Goal: Task Accomplishment & Management: Use online tool/utility

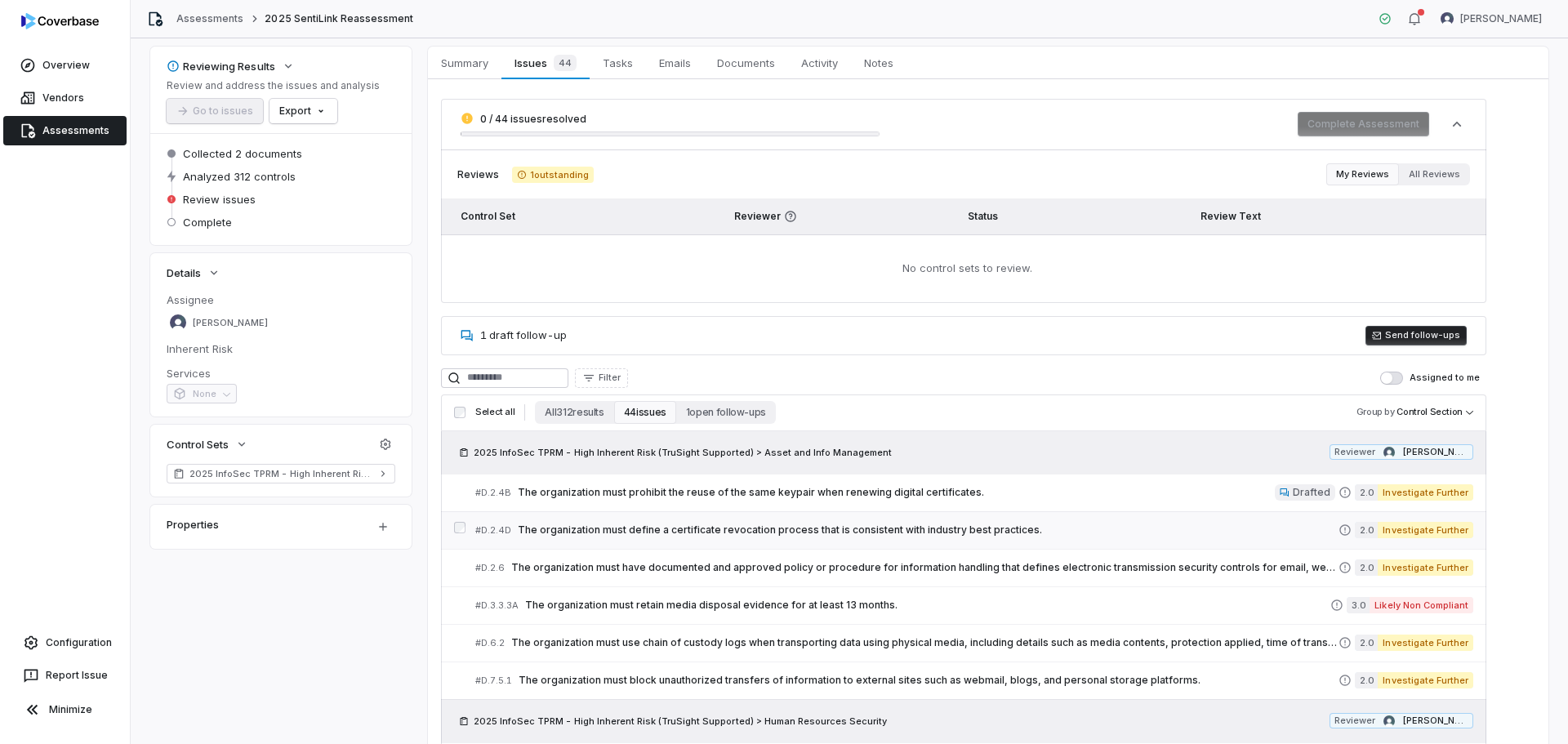
scroll to position [163, 0]
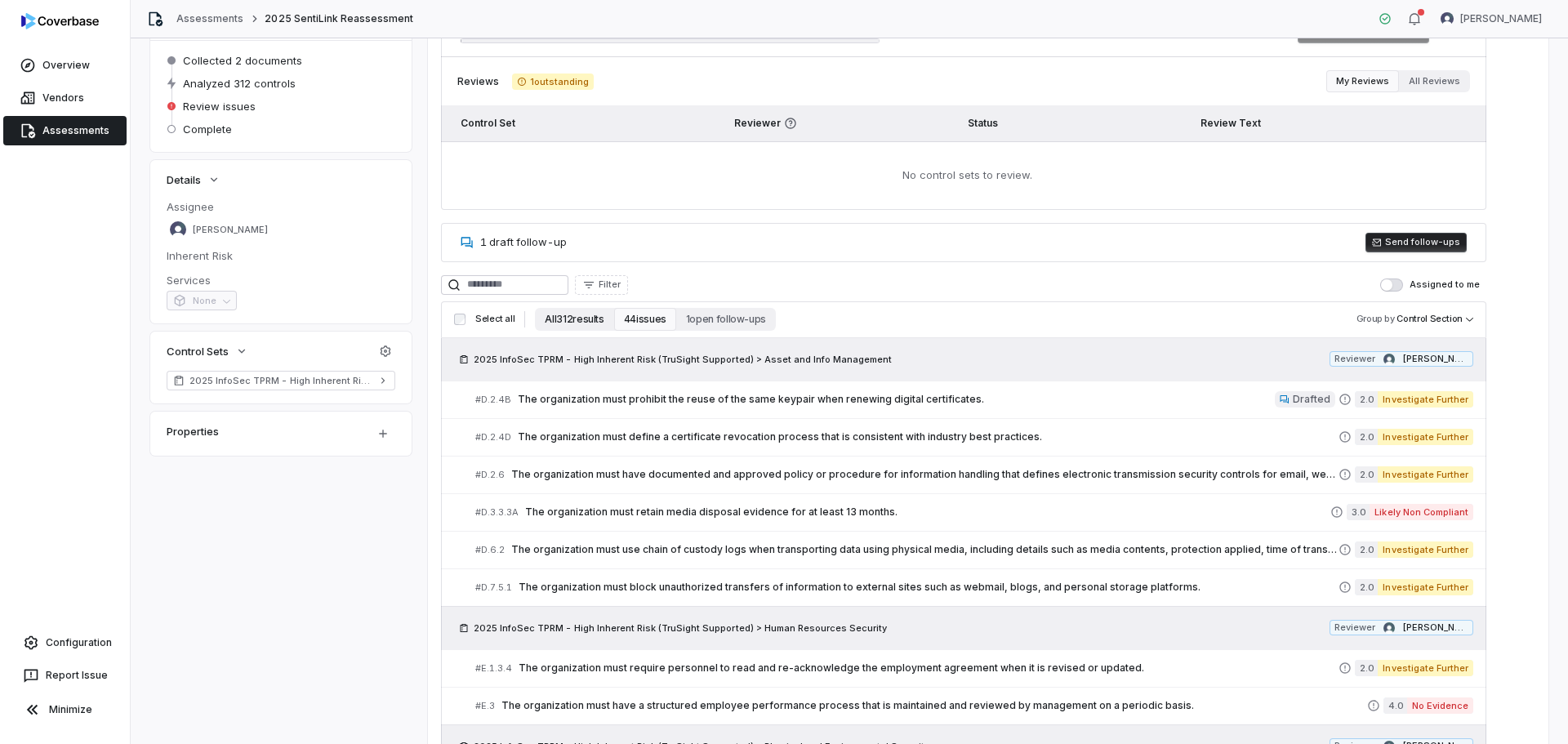
click at [577, 320] on button "All 312 results" at bounding box center [574, 320] width 78 height 23
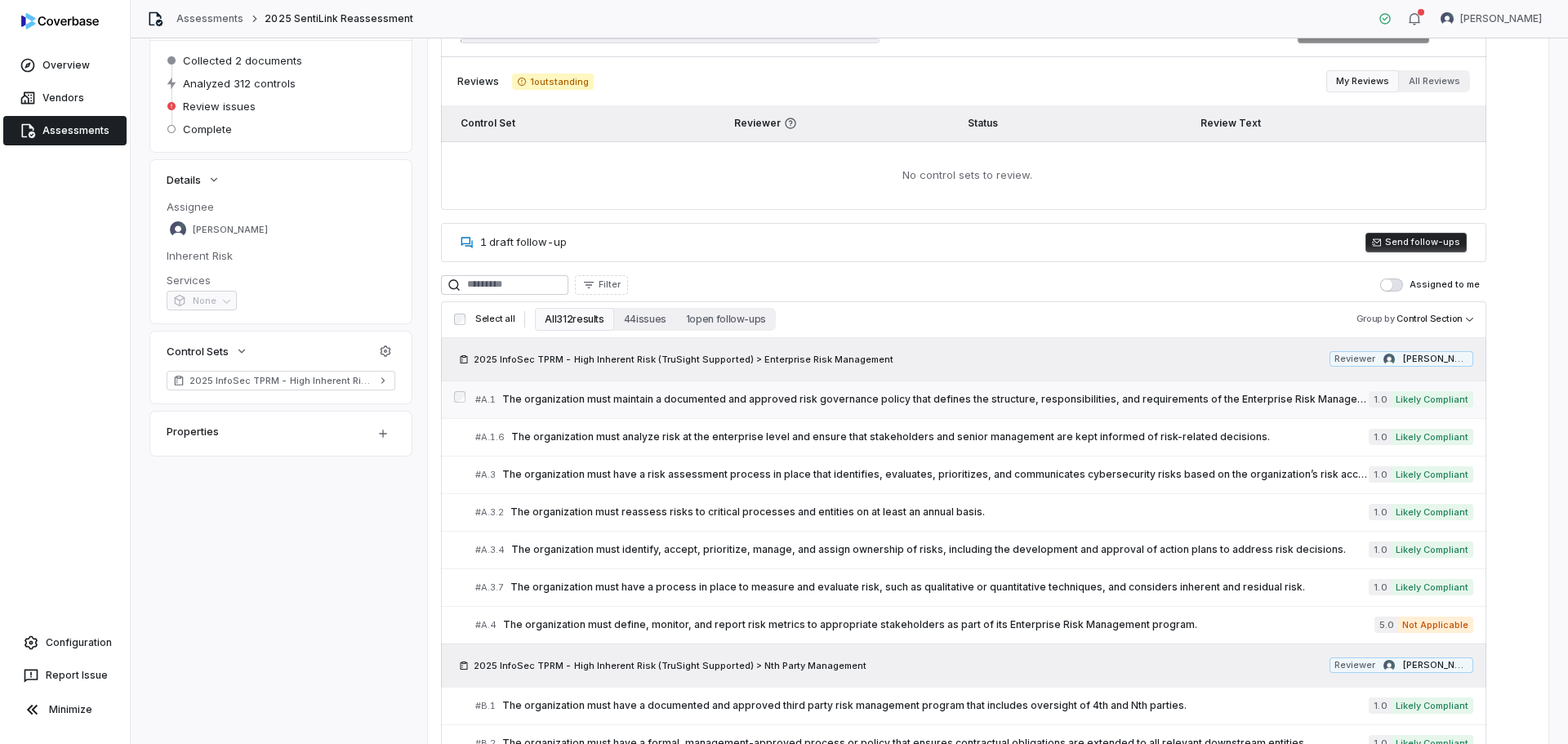
click at [636, 399] on span "The organization must maintain a documented and approved risk governance policy…" at bounding box center [935, 400] width 867 height 13
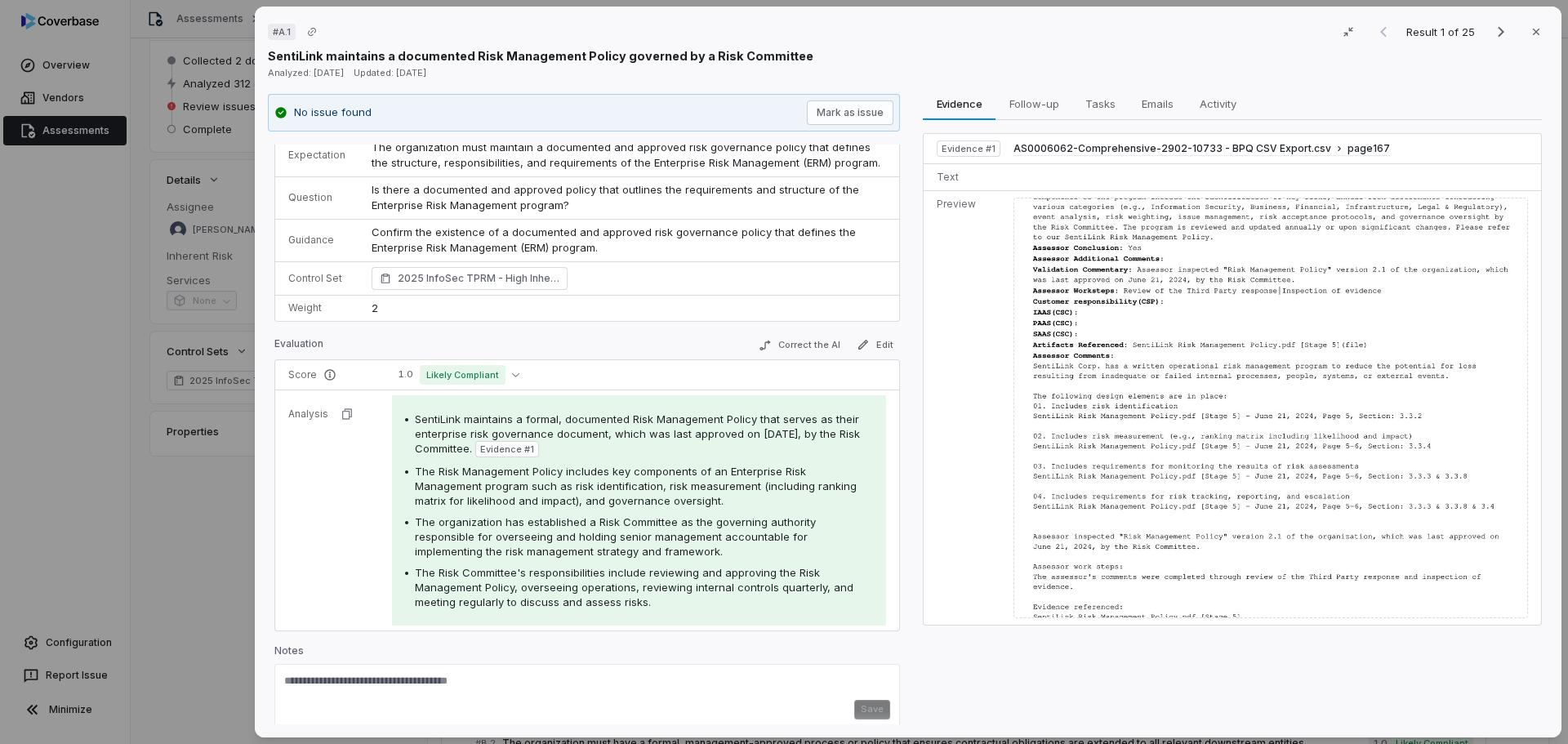
scroll to position [41, 0]
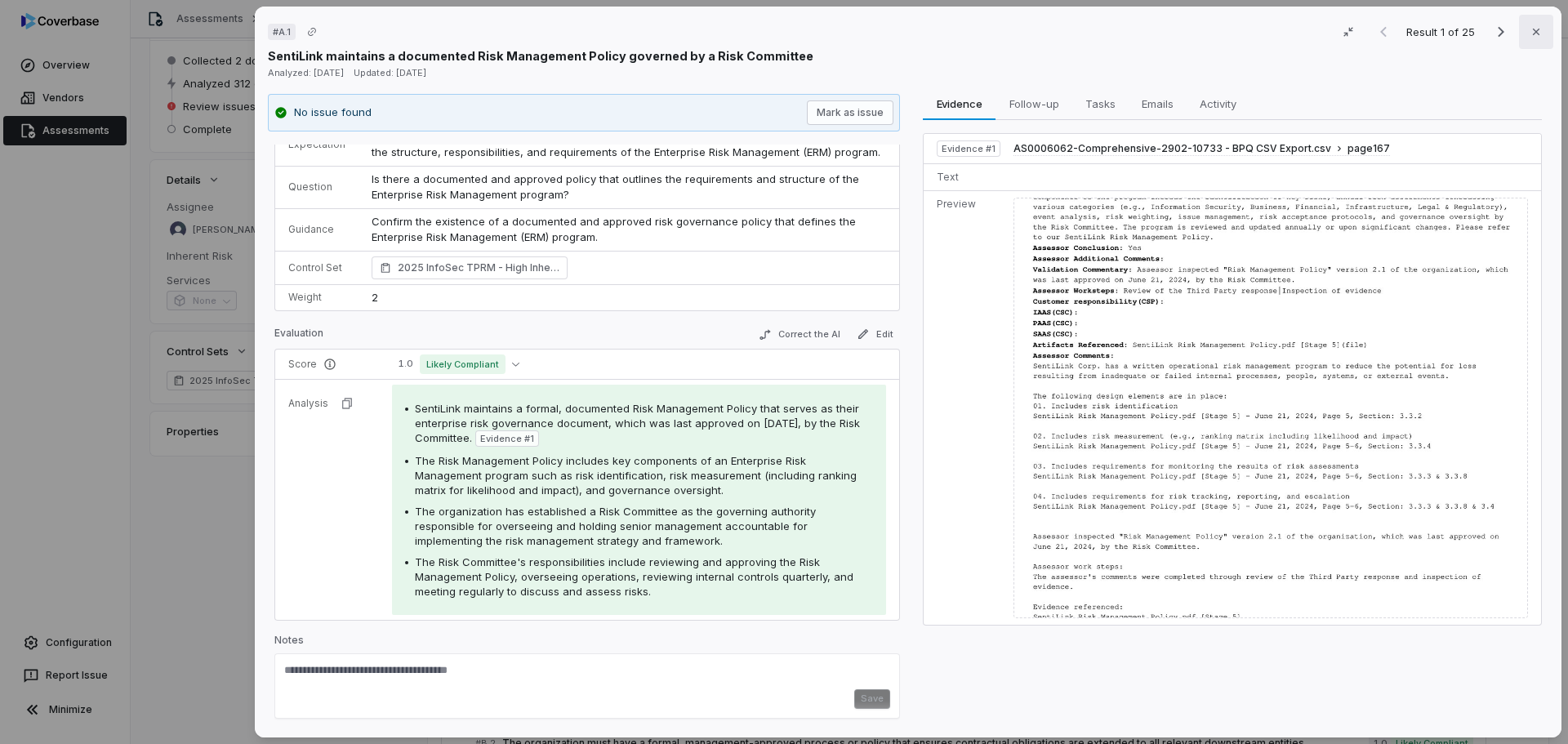
click at [1530, 35] on icon "button" at bounding box center [1537, 32] width 13 height 13
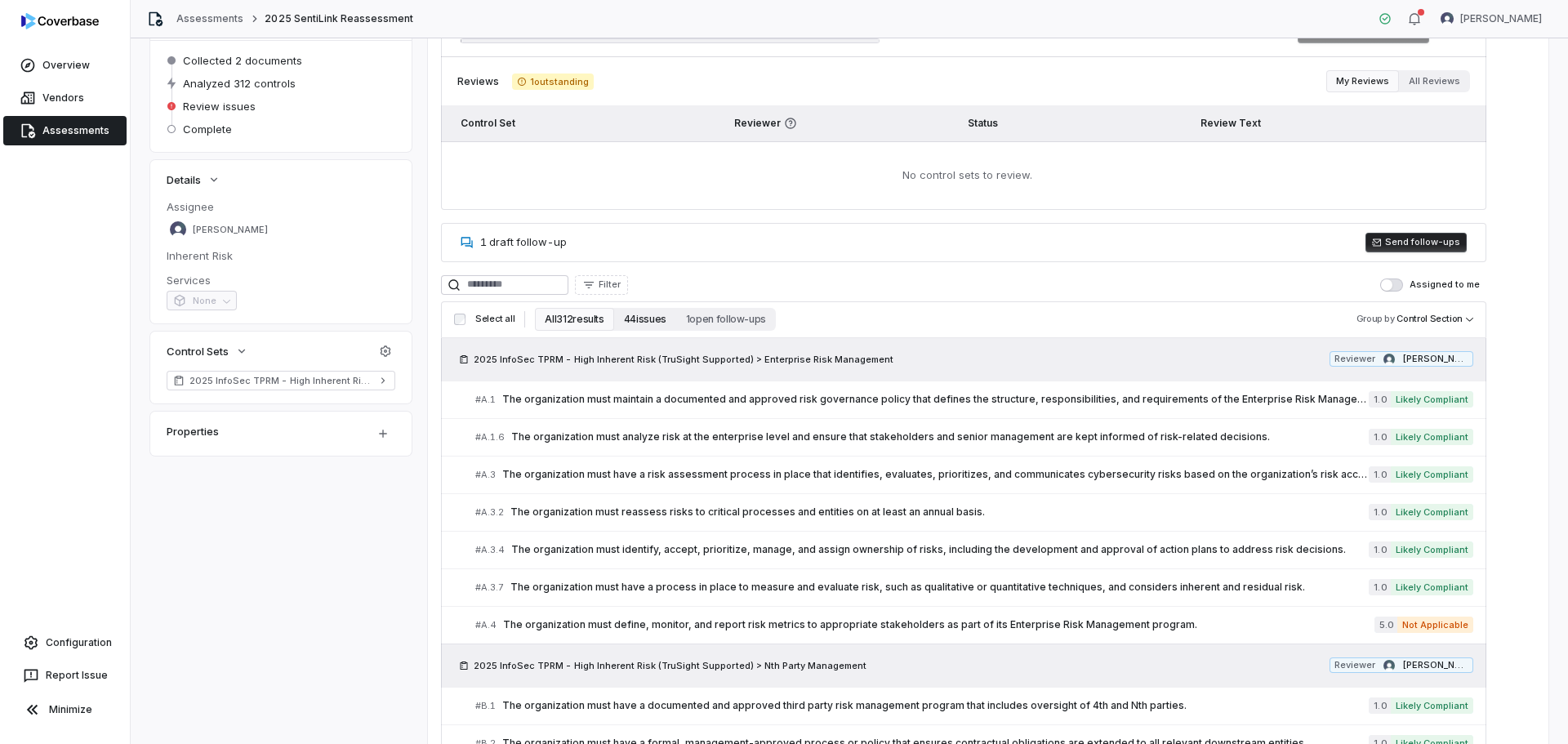
click at [625, 317] on button "44 issues" at bounding box center [644, 320] width 62 height 23
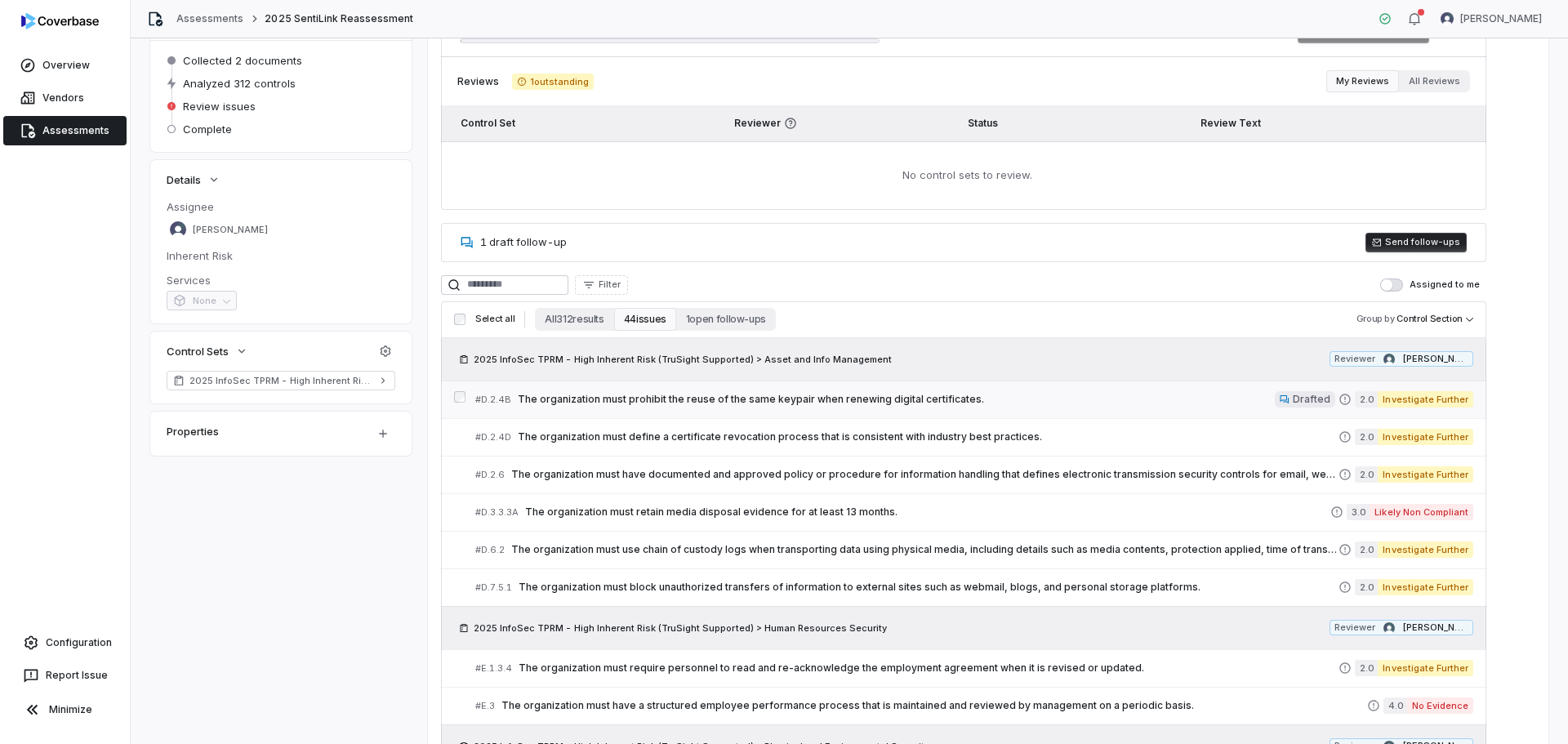
click at [844, 400] on span "The organization must prohibit the reuse of the same keypair when renewing digi…" at bounding box center [896, 400] width 757 height 13
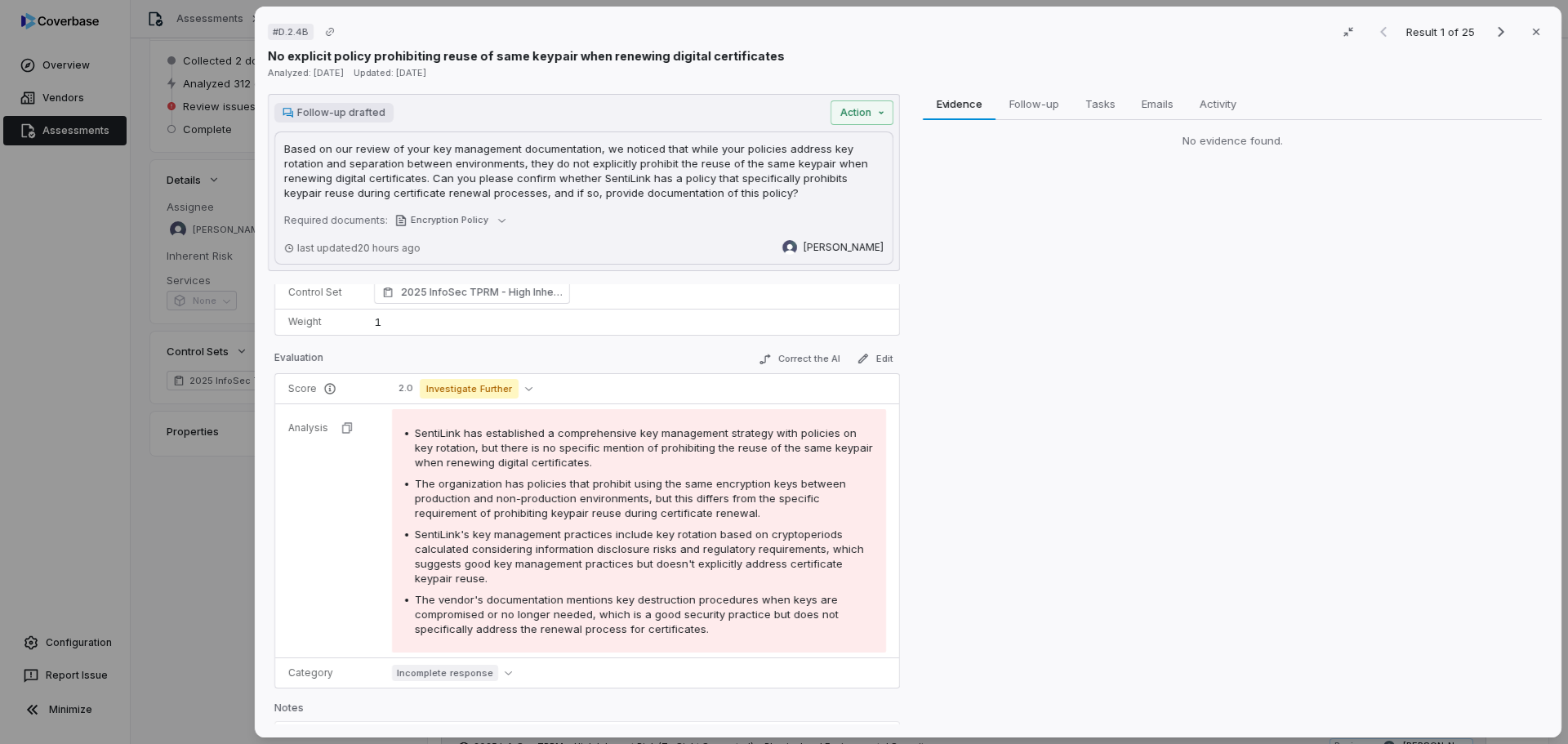
scroll to position [82, 0]
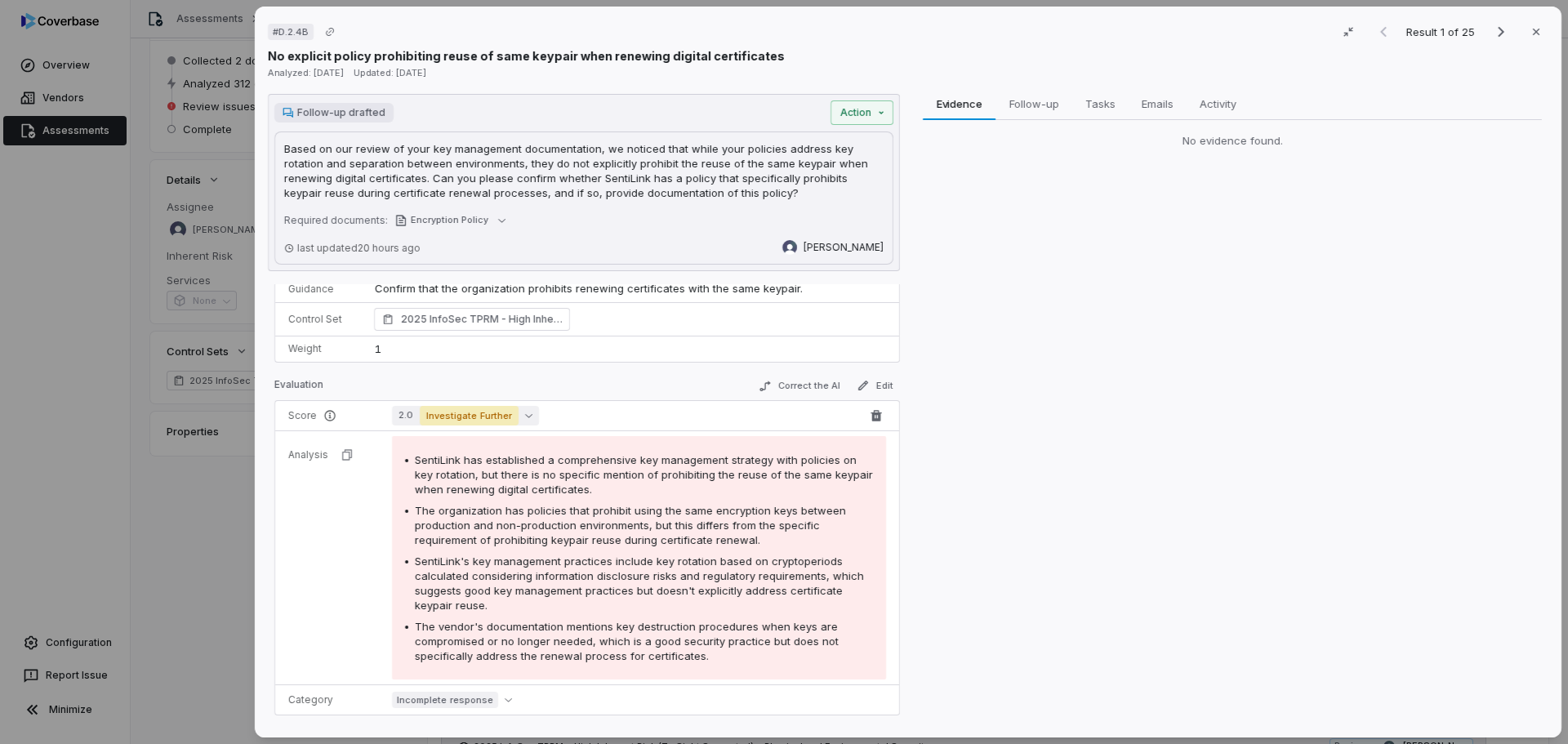
click at [525, 416] on icon "button" at bounding box center [529, 416] width 8 height 4
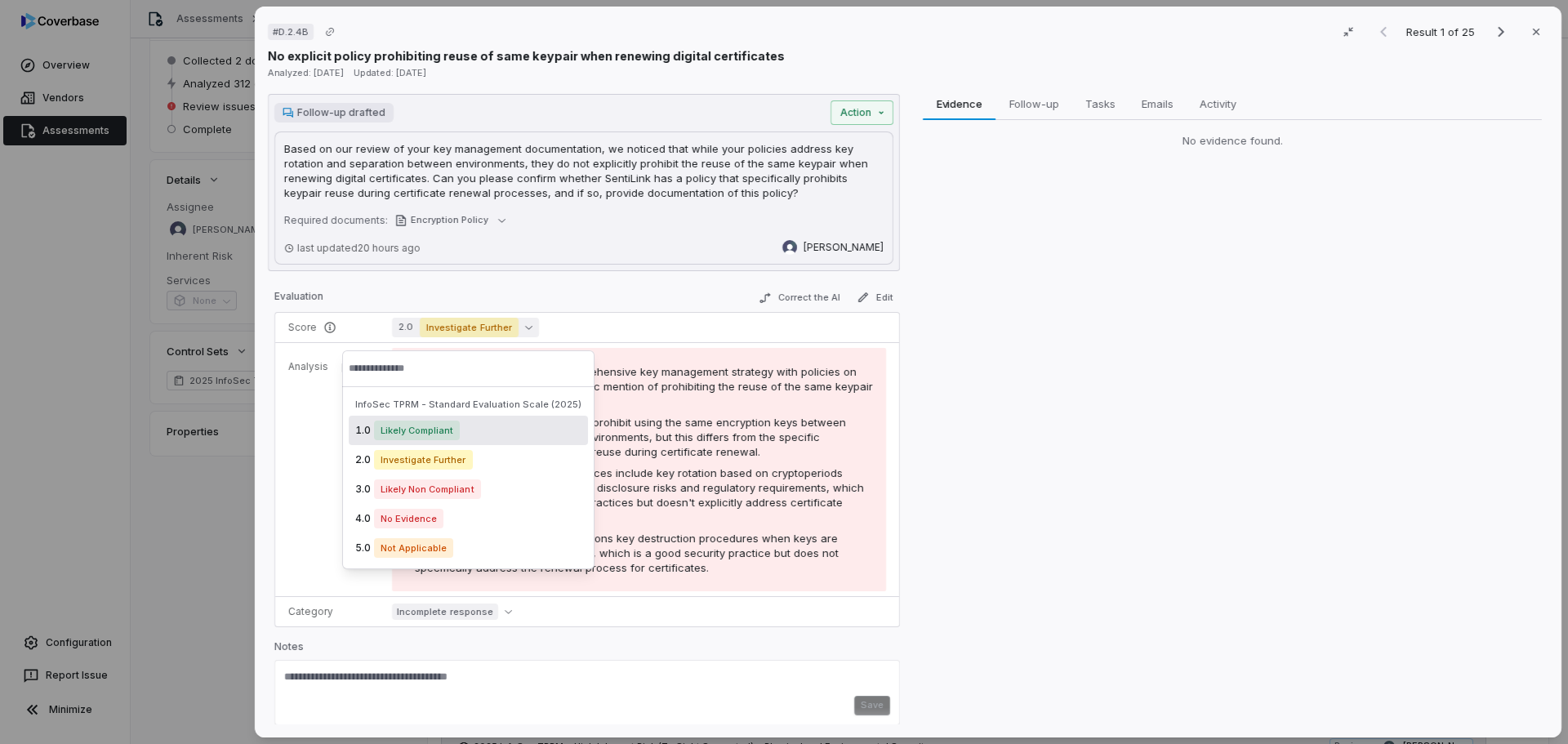
scroll to position [176, 0]
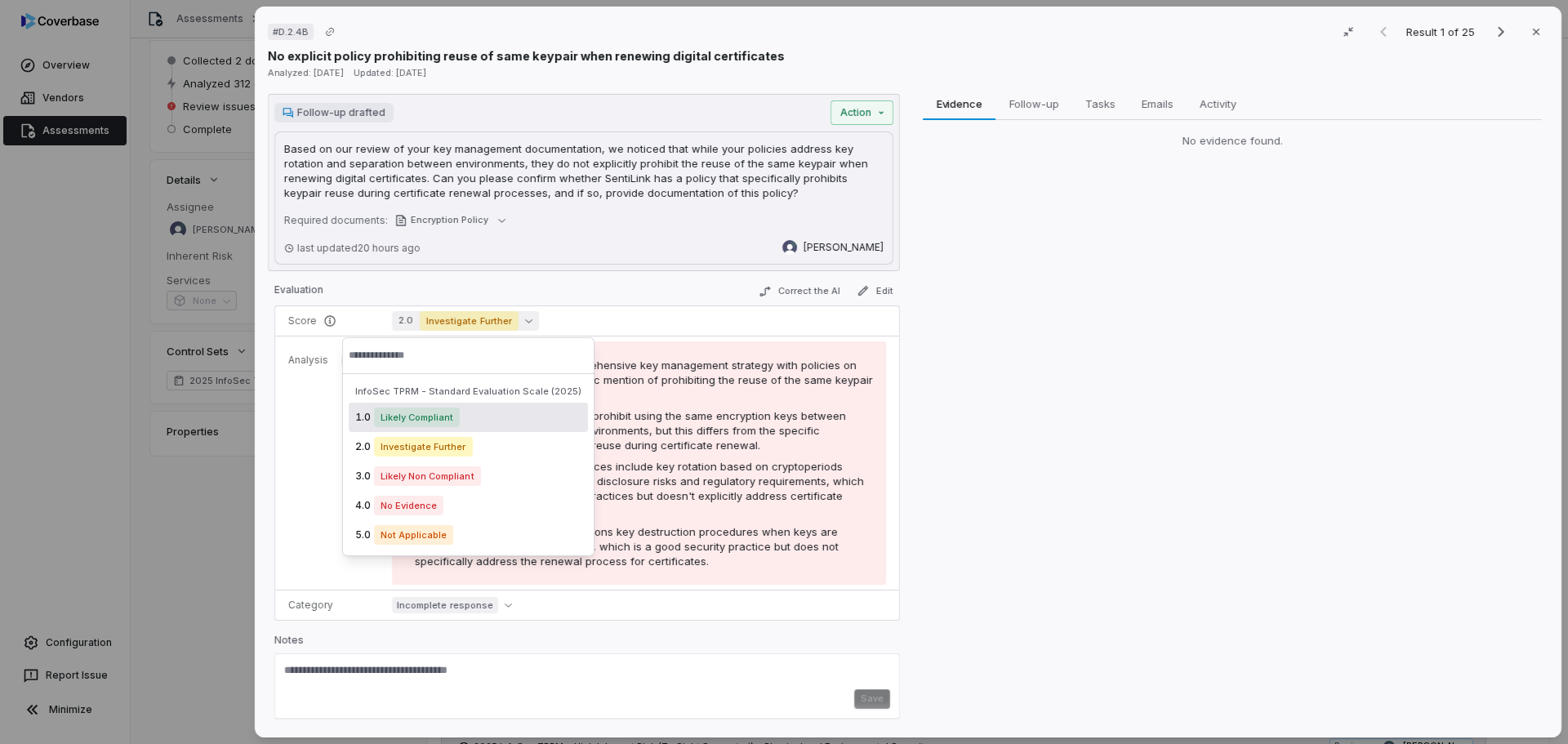
click at [1034, 442] on div "Evidence Evidence Follow-up Follow-up Tasks Tasks Emails Emails Activity Activi…" at bounding box center [1232, 408] width 632 height 630
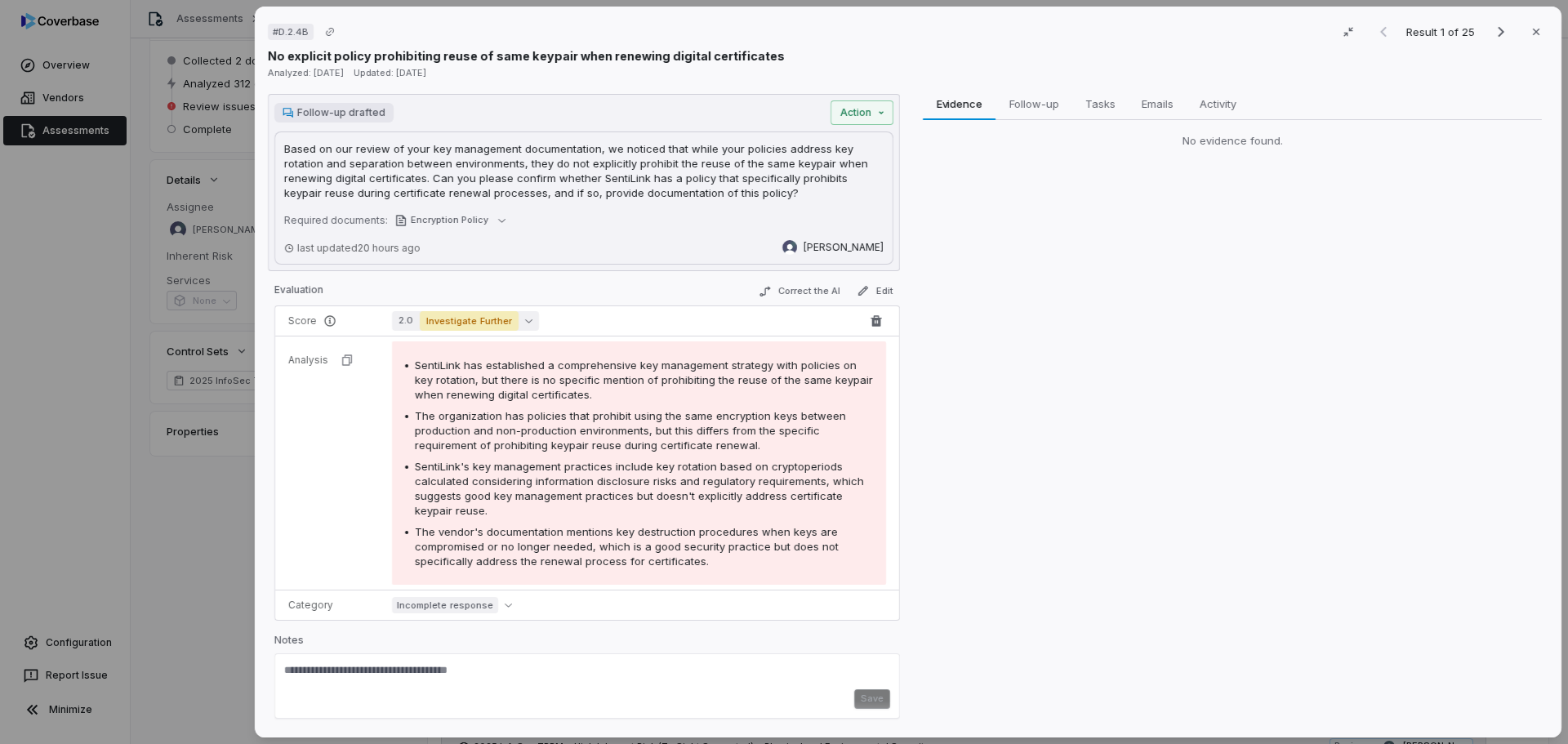
click at [525, 317] on icon "button" at bounding box center [529, 320] width 8 height 8
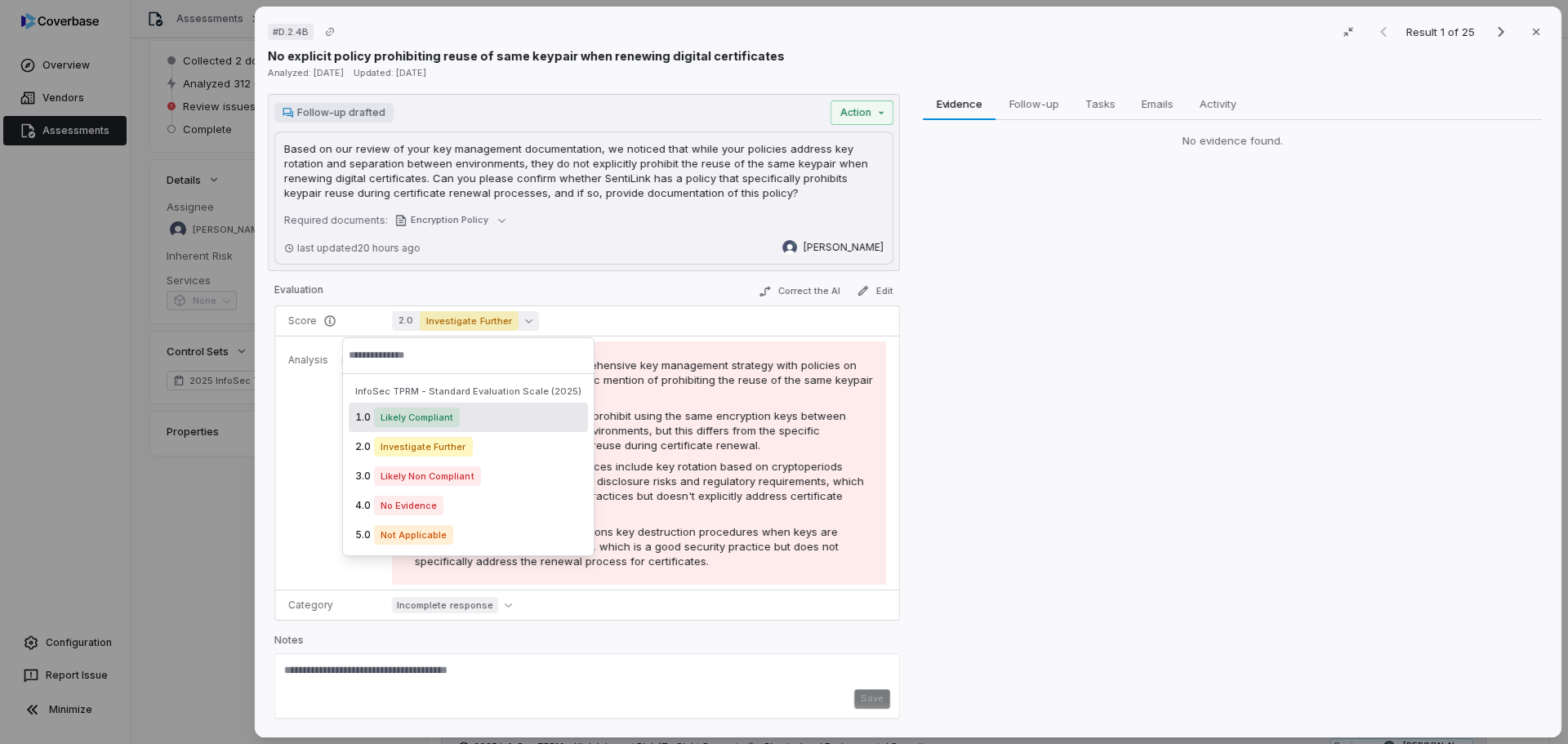
click at [1010, 403] on div "Evidence Evidence Follow-up Follow-up Tasks Tasks Emails Emails Activity Activi…" at bounding box center [1232, 408] width 632 height 630
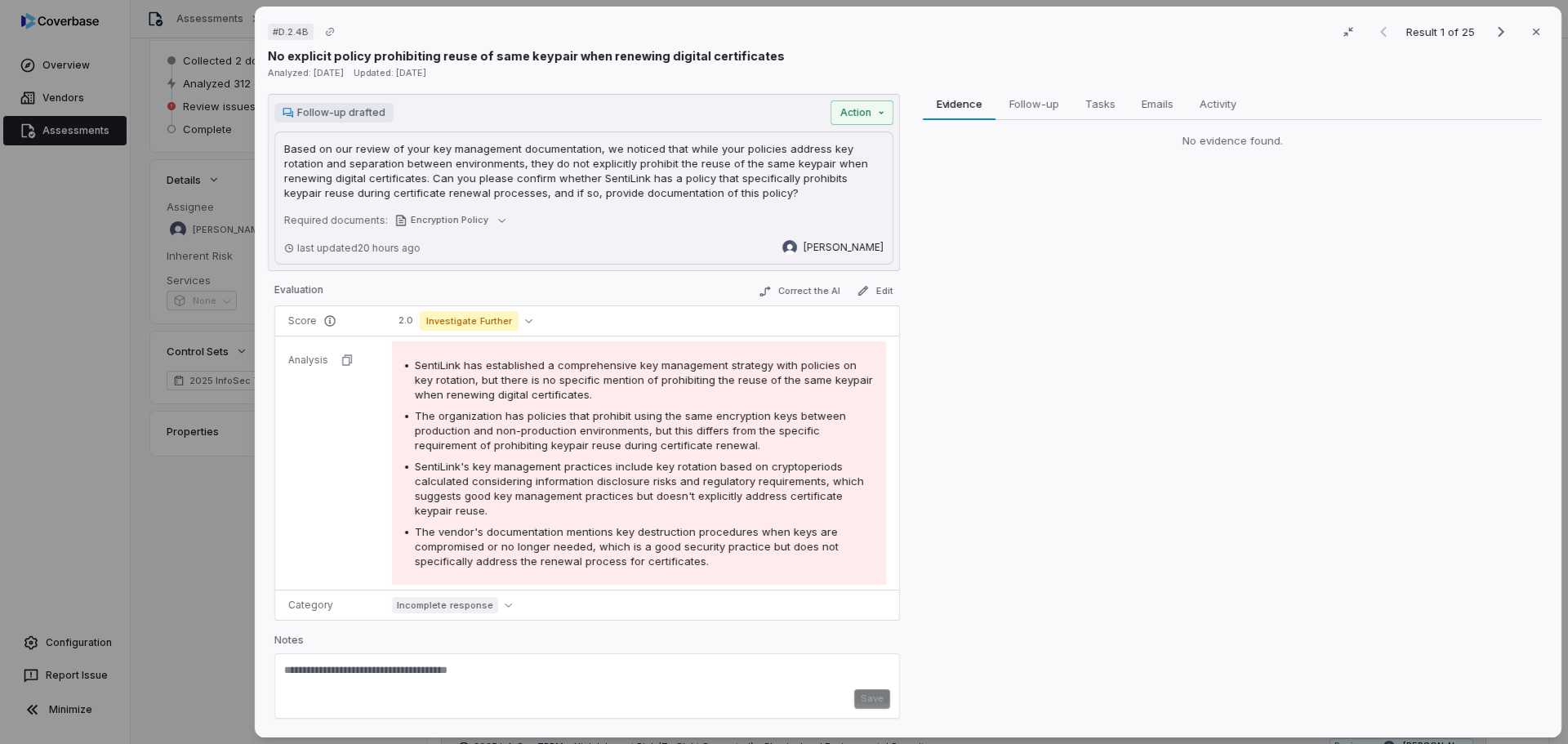
click at [452, 676] on textarea at bounding box center [587, 675] width 606 height 26
click at [1531, 37] on icon "button" at bounding box center [1537, 32] width 13 height 13
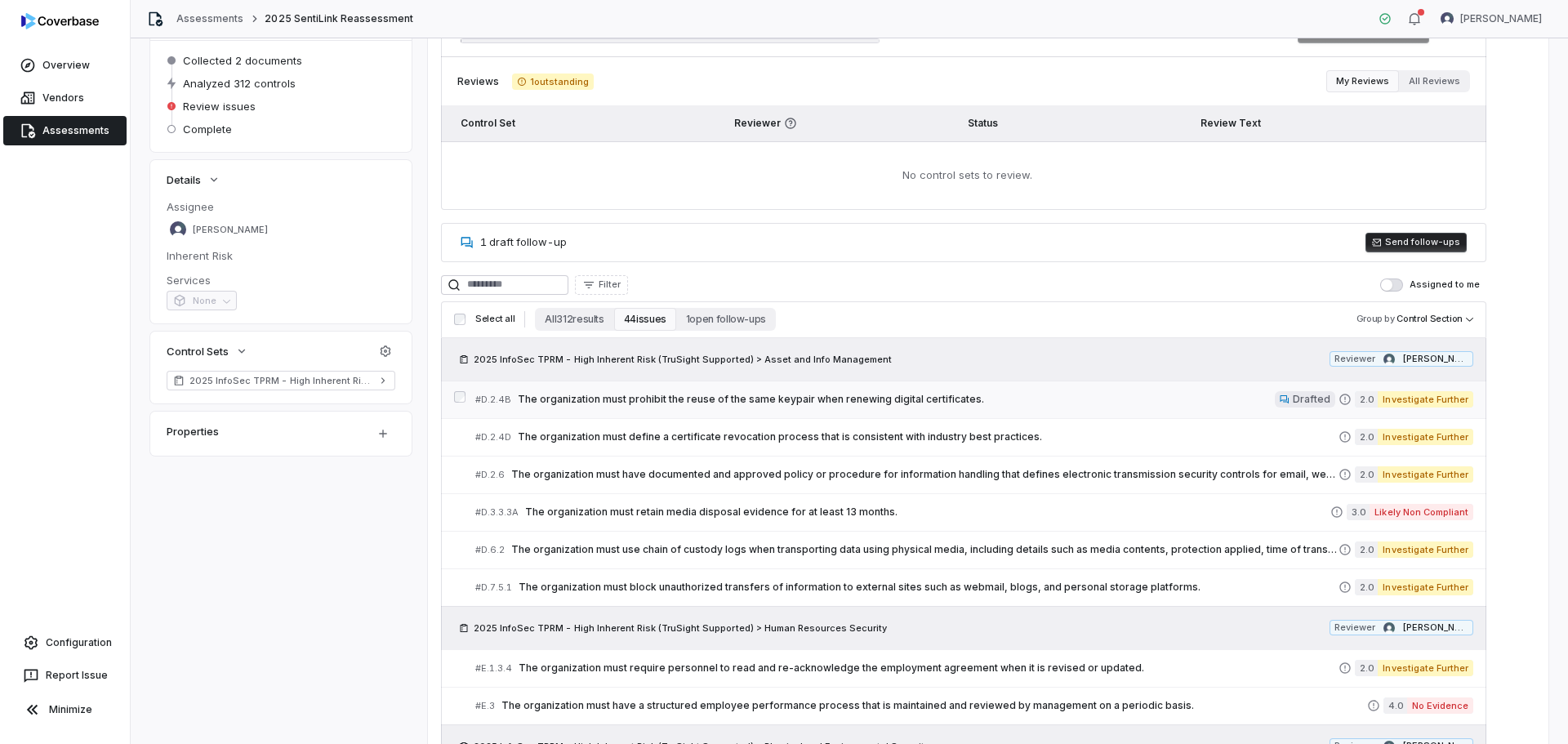
click at [1029, 393] on span "The organization must prohibit the reuse of the same keypair when renewing digi…" at bounding box center [896, 400] width 757 height 13
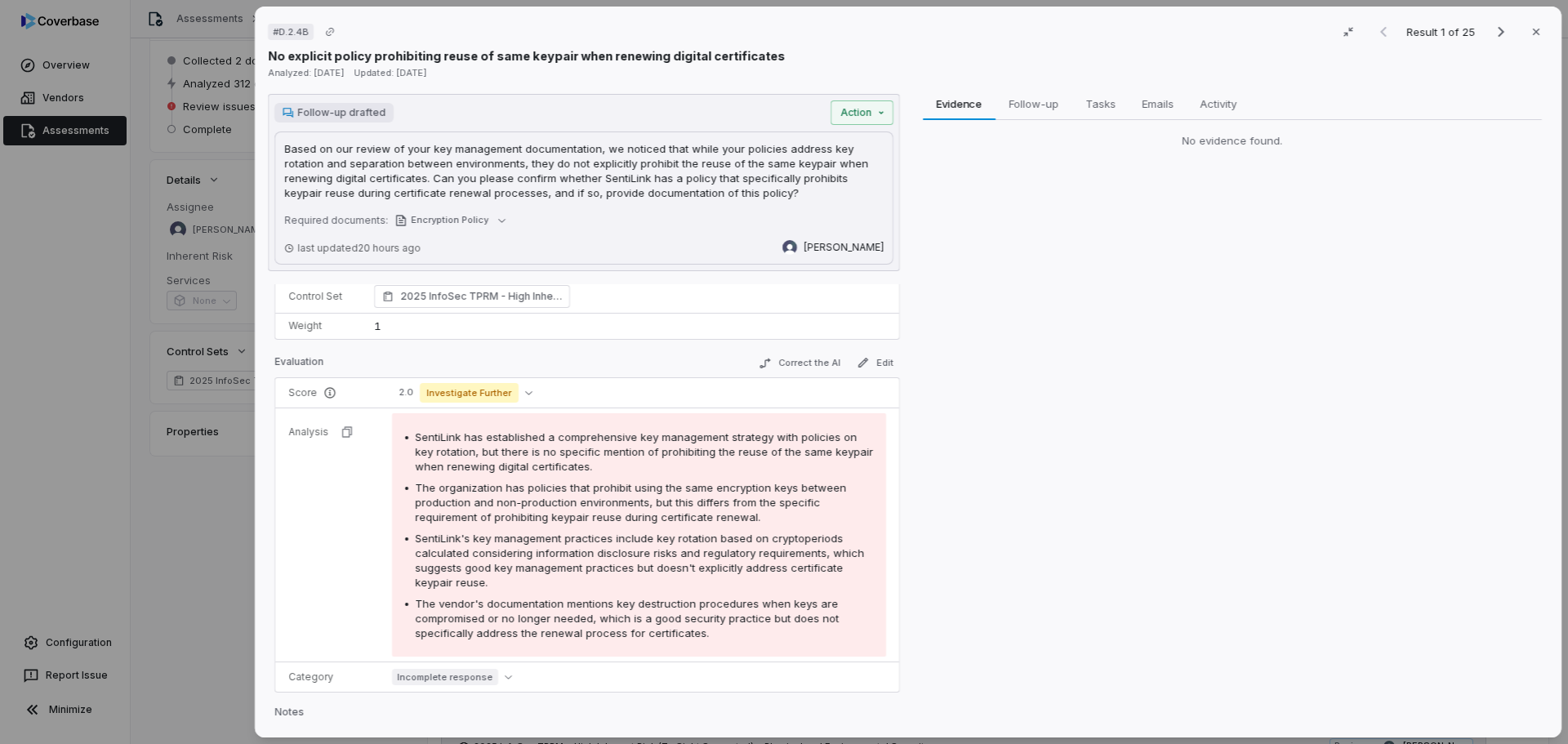
scroll to position [82, 0]
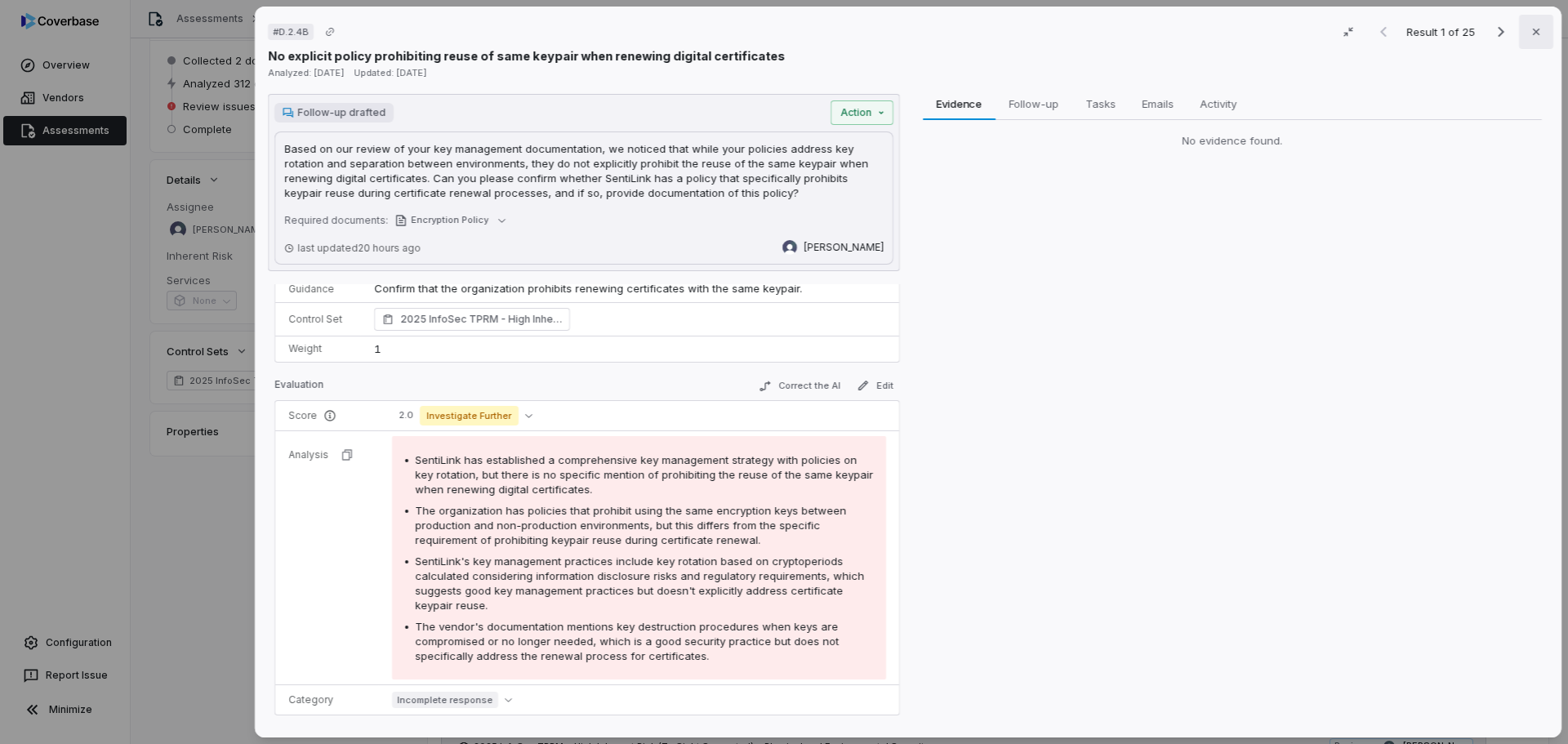
click at [1530, 34] on icon "button" at bounding box center [1537, 32] width 13 height 13
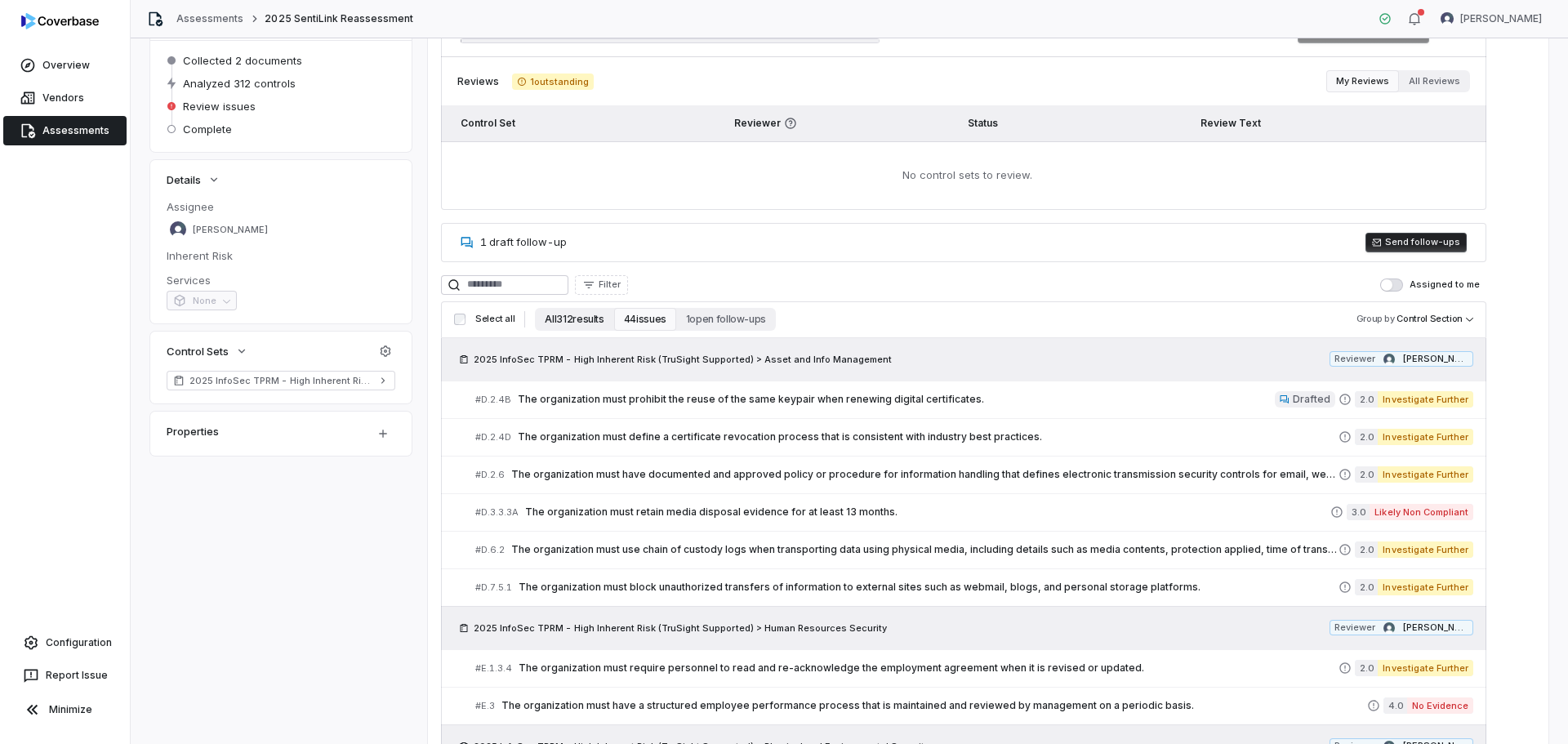
click at [571, 316] on button "All 312 results" at bounding box center [574, 320] width 78 height 23
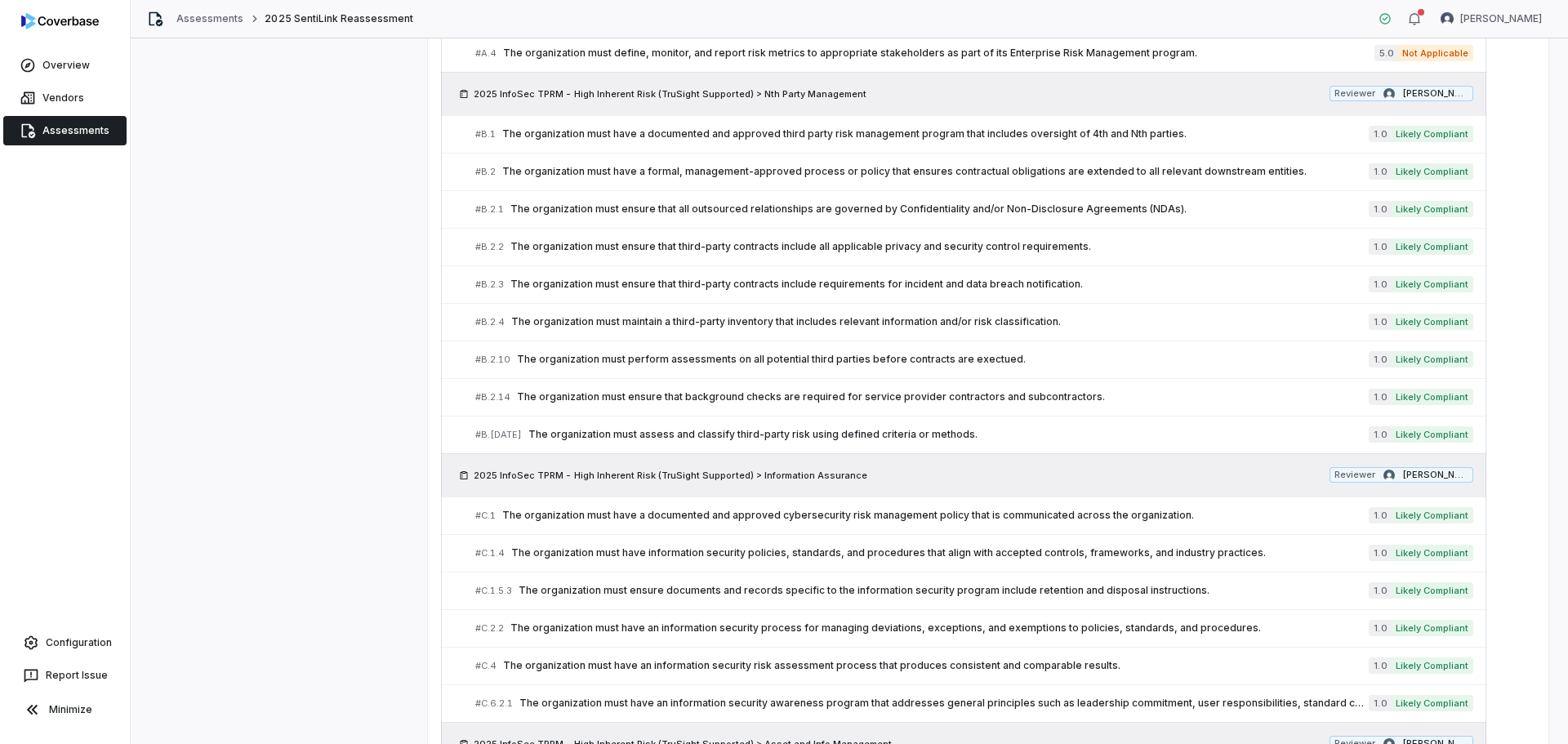
scroll to position [245, 0]
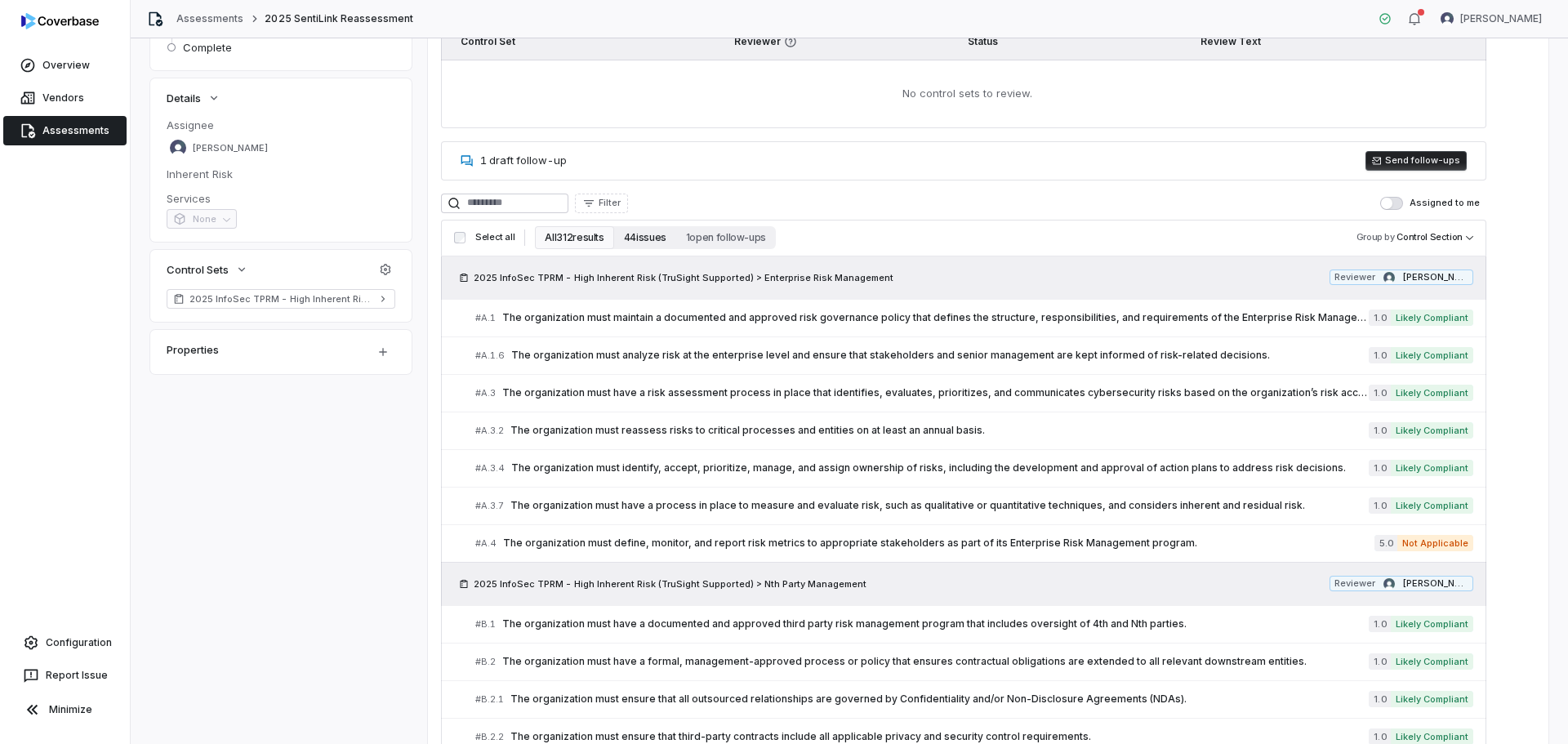
click at [642, 236] on button "44 issues" at bounding box center [644, 238] width 62 height 23
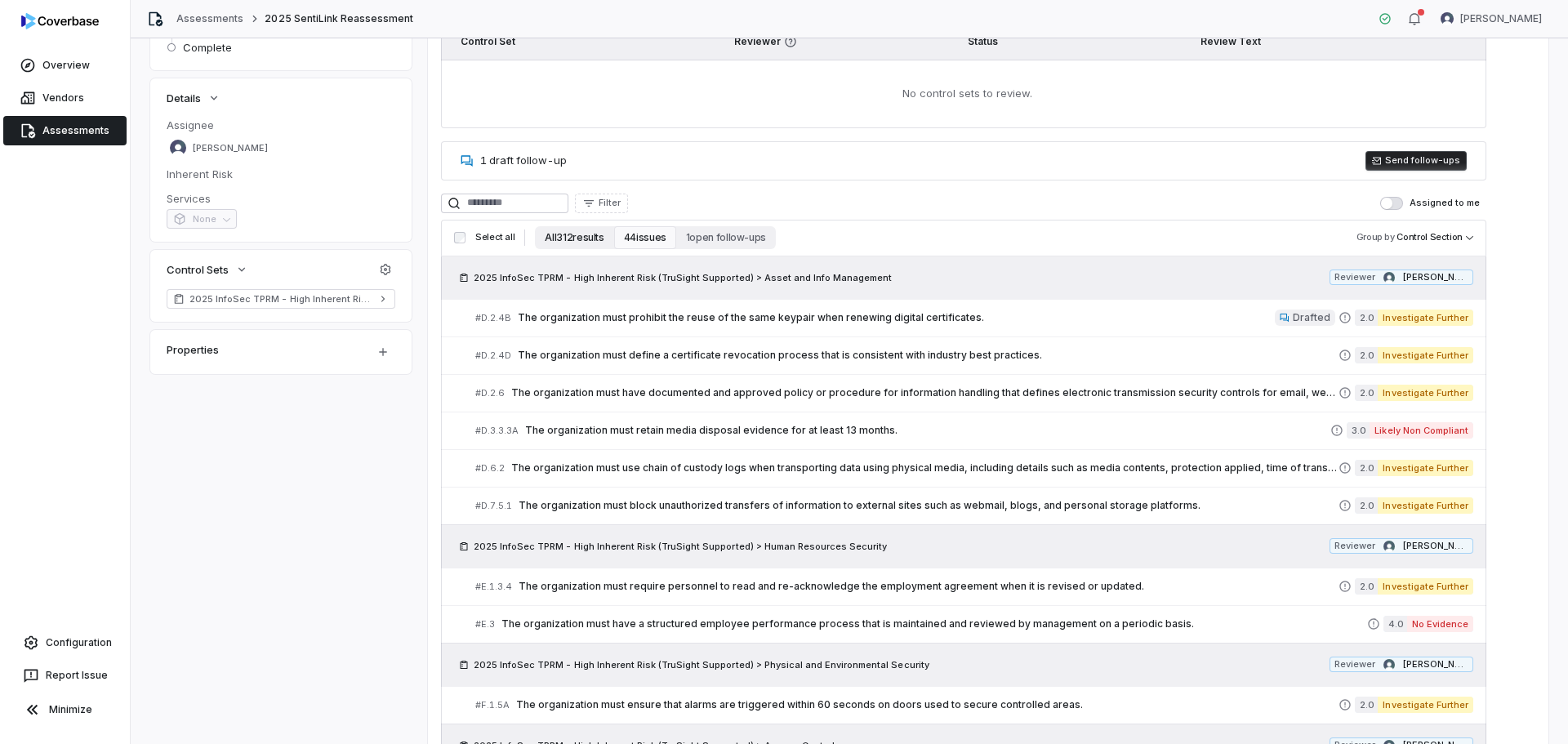
click at [571, 240] on button "All 312 results" at bounding box center [574, 238] width 78 height 23
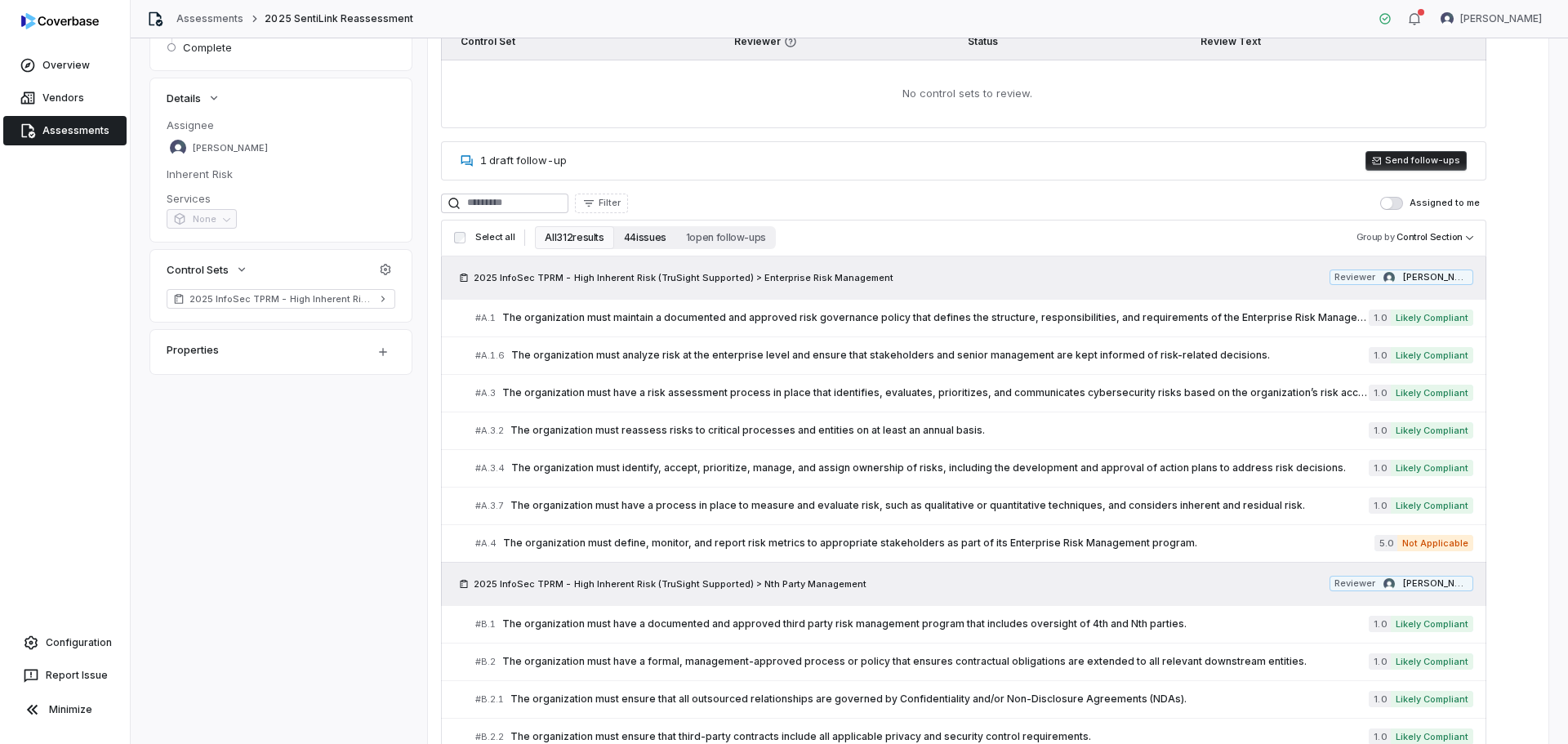
click at [640, 237] on button "44 issues" at bounding box center [644, 238] width 62 height 23
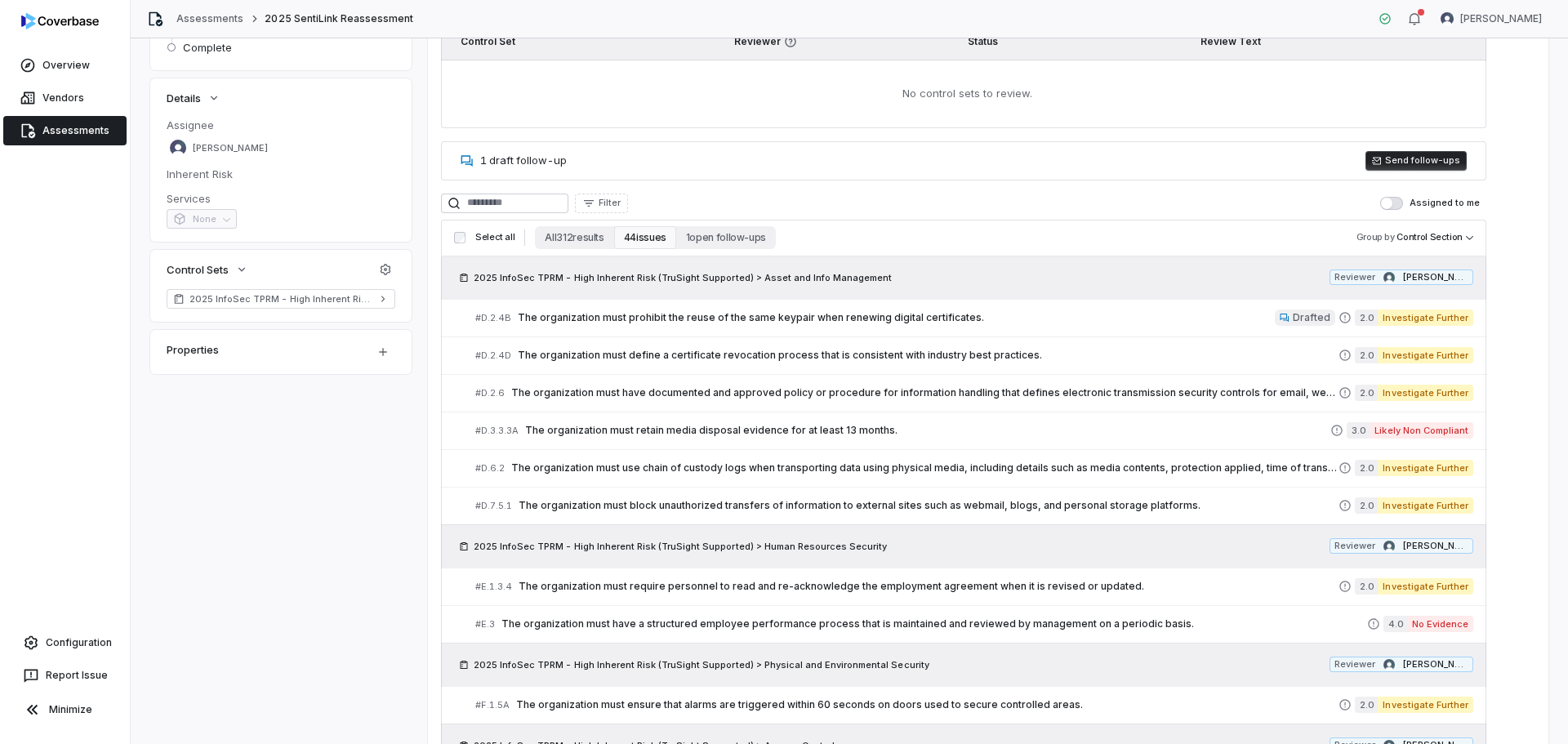
click at [1513, 325] on div "0 / 44 issues resolved Complete Assessment Reviews 1 outstanding My Reviews All…" at bounding box center [988, 734] width 1120 height 1658
click at [560, 238] on button "All 312 results" at bounding box center [574, 238] width 78 height 23
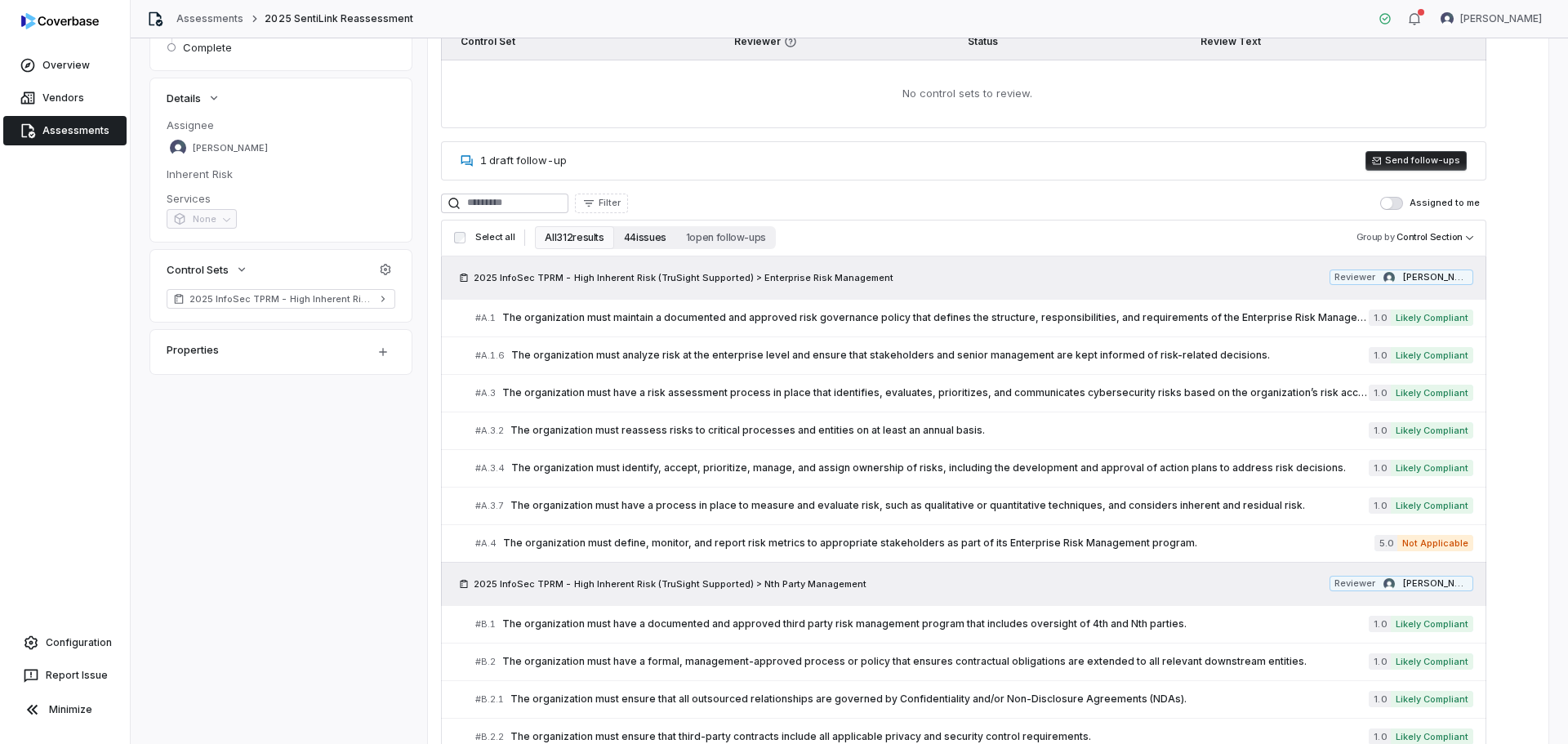
click at [638, 238] on button "44 issues" at bounding box center [644, 238] width 62 height 23
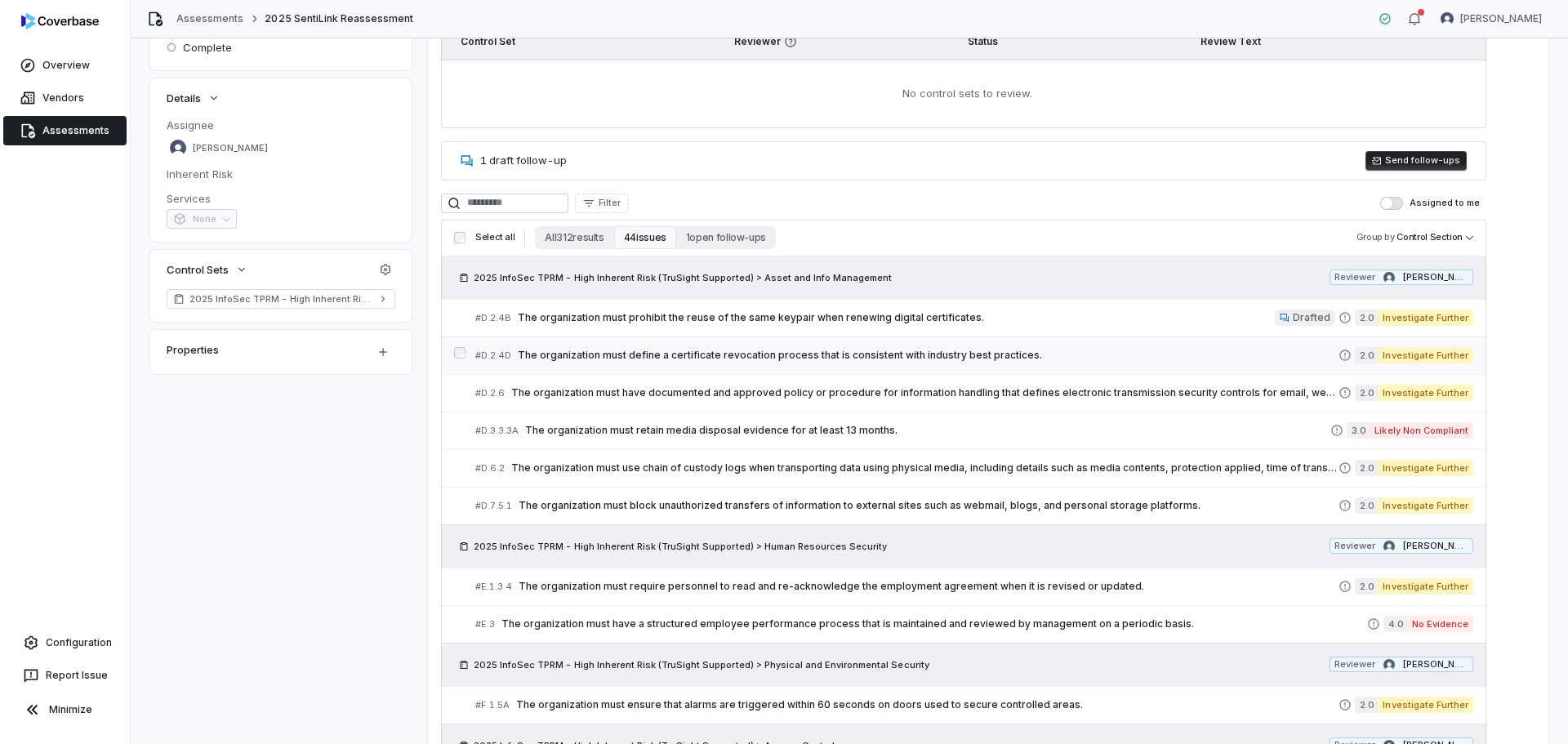
click at [825, 337] on div "# D.2.4D The organization must define a certificate revocation process that is …" at bounding box center [963, 355] width 1045 height 37
click at [611, 358] on span "The organization must define a certificate revocation process that is consisten…" at bounding box center [929, 355] width 821 height 13
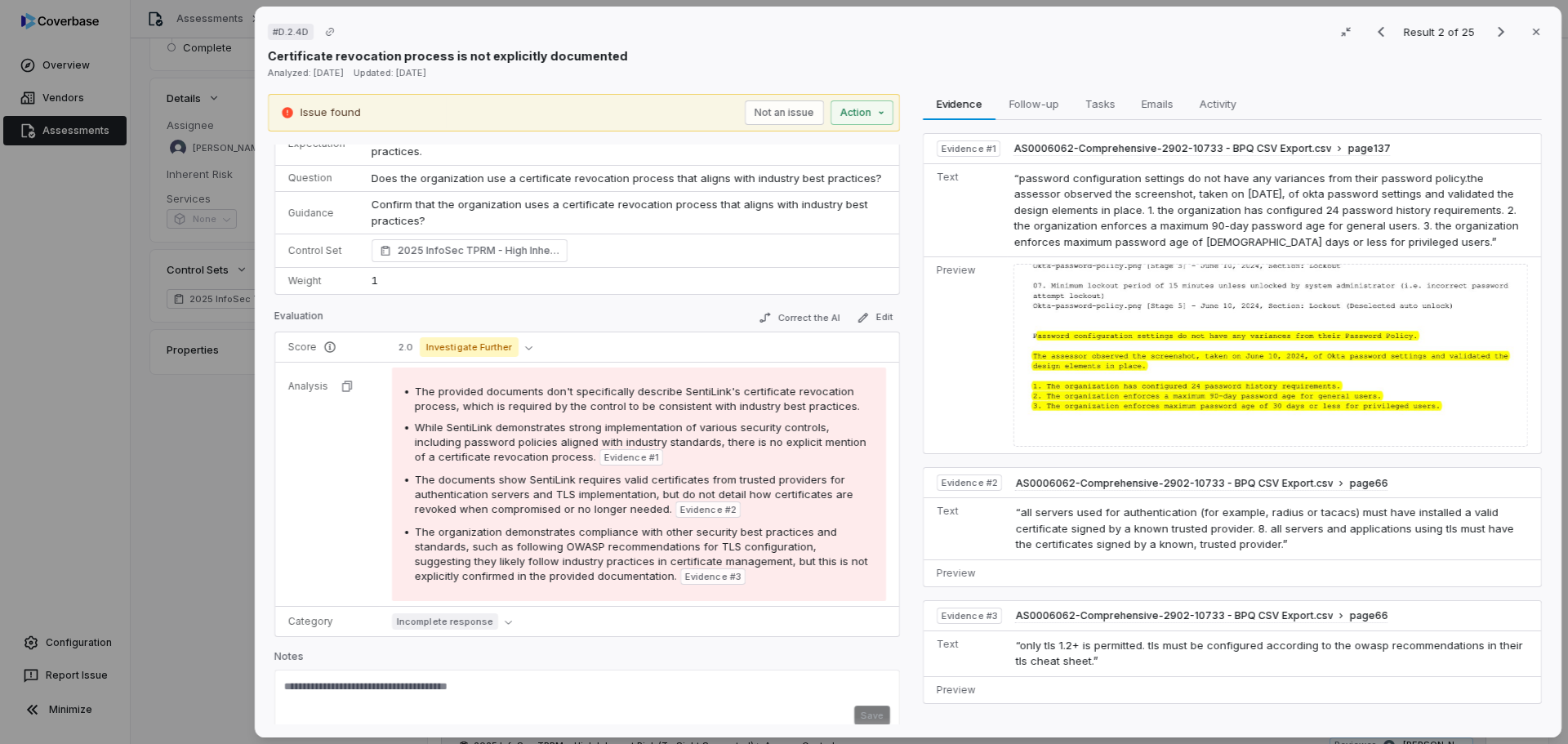
scroll to position [59, 0]
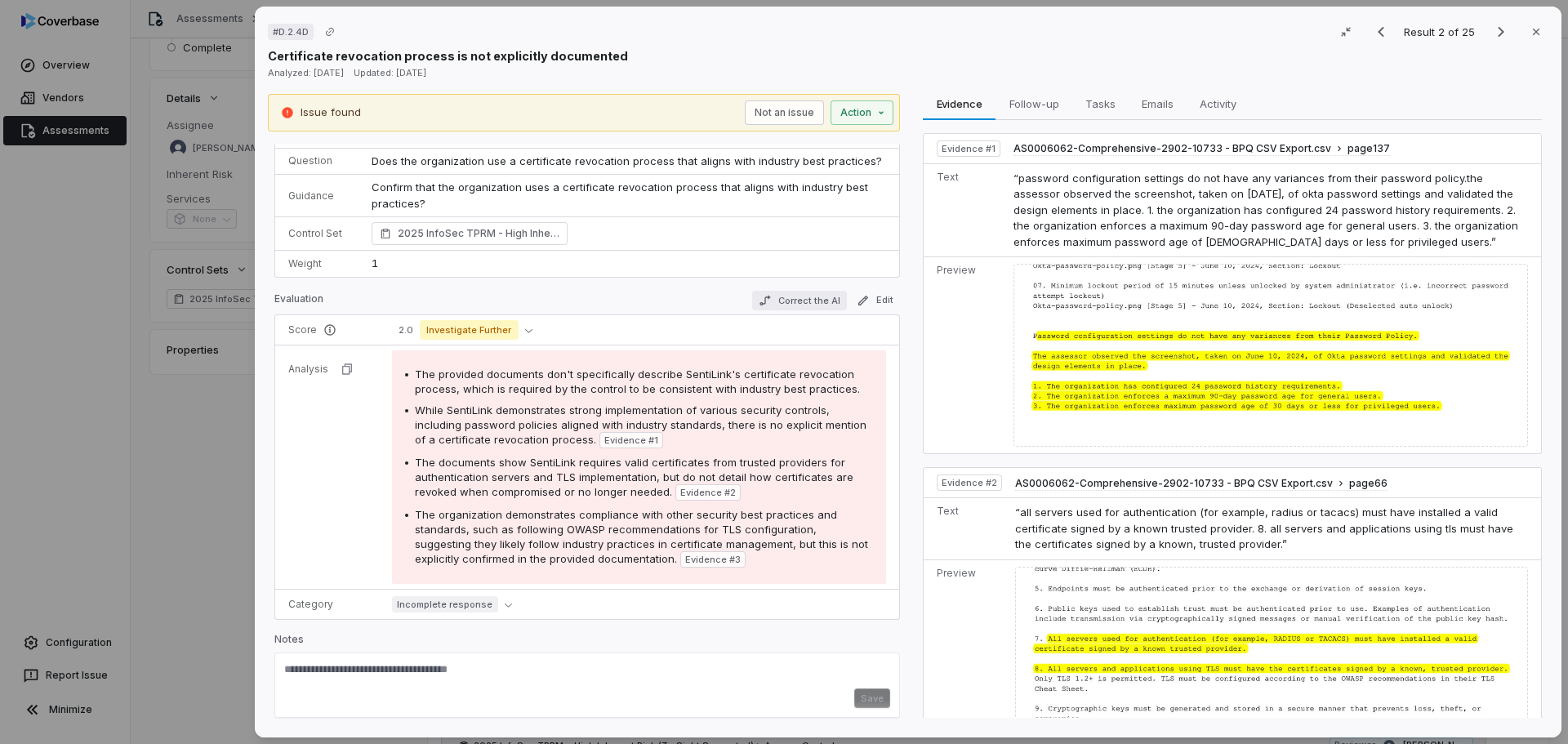
click at [811, 301] on button "Correct the AI" at bounding box center [799, 300] width 94 height 20
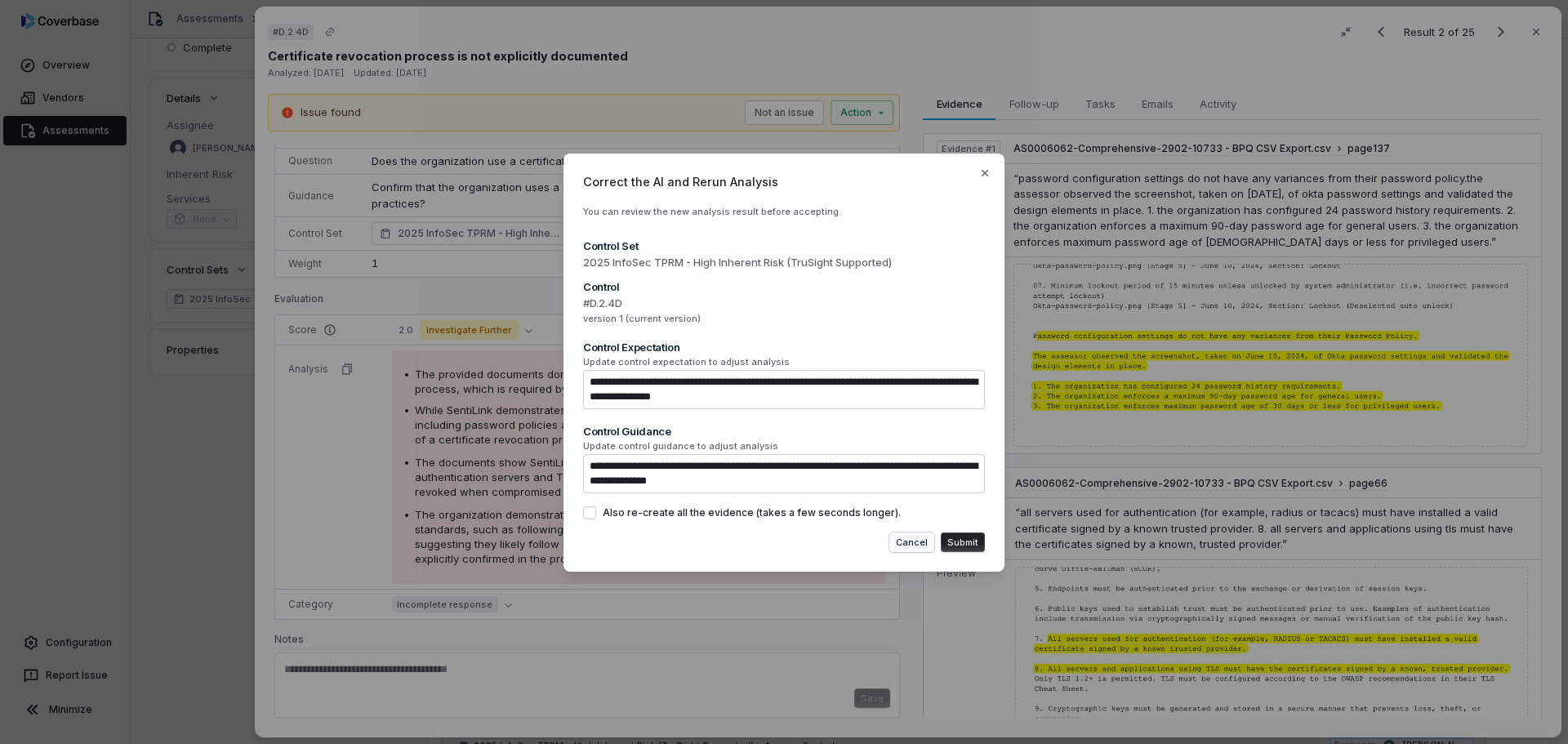
click at [921, 552] on div "**********" at bounding box center [784, 362] width 441 height 419
click at [921, 543] on button "Cancel" at bounding box center [911, 542] width 45 height 20
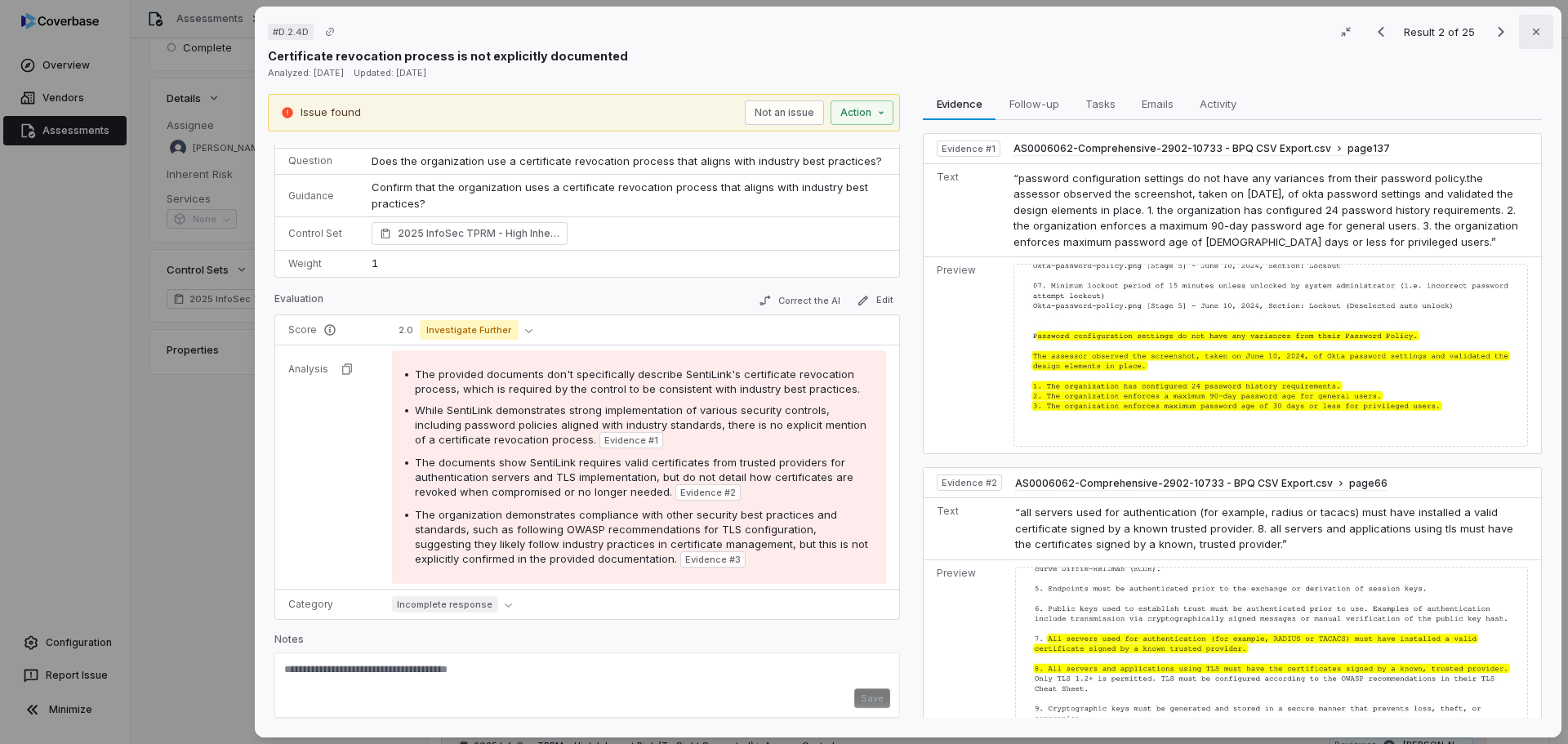
click at [1536, 31] on button "Close" at bounding box center [1537, 31] width 34 height 34
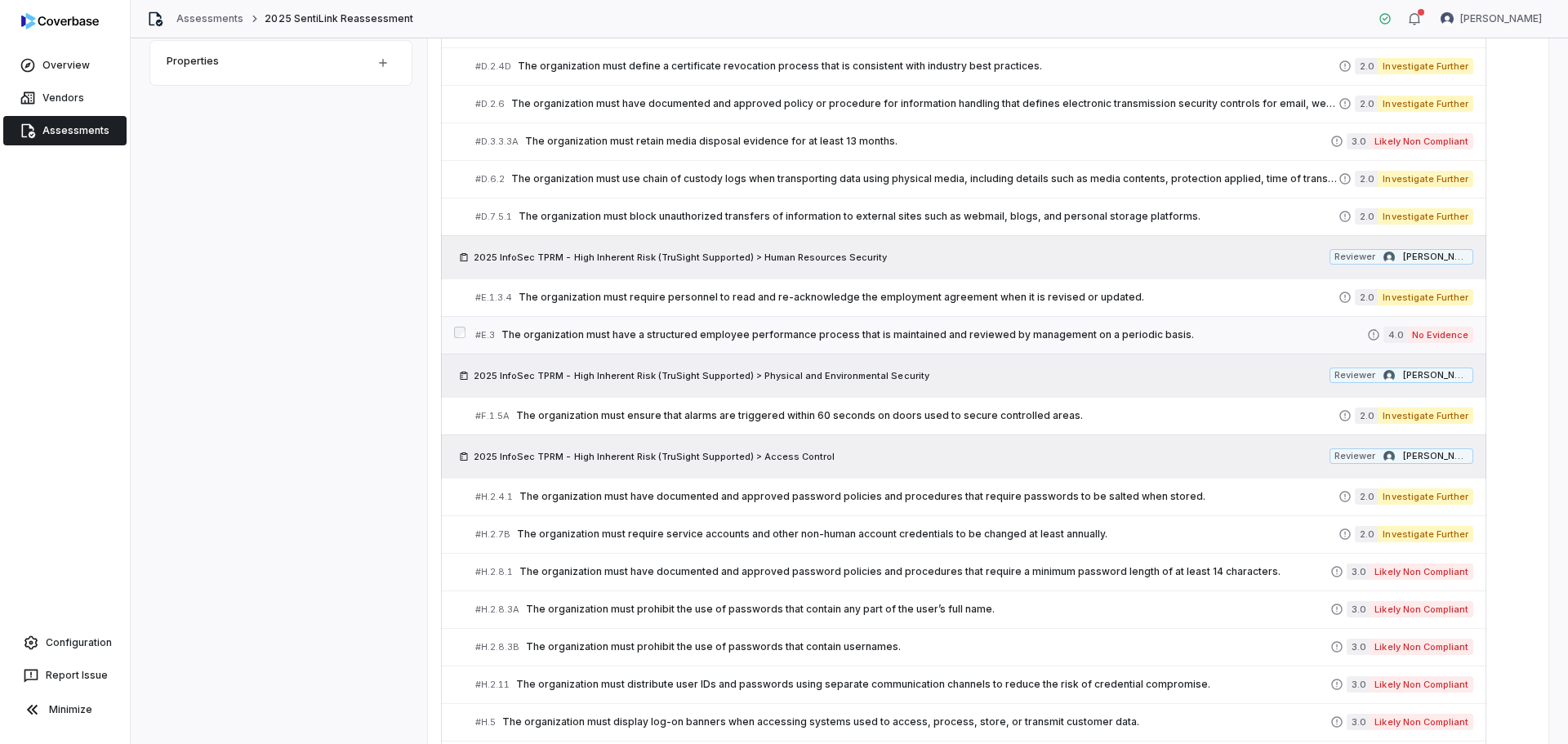
scroll to position [571, 0]
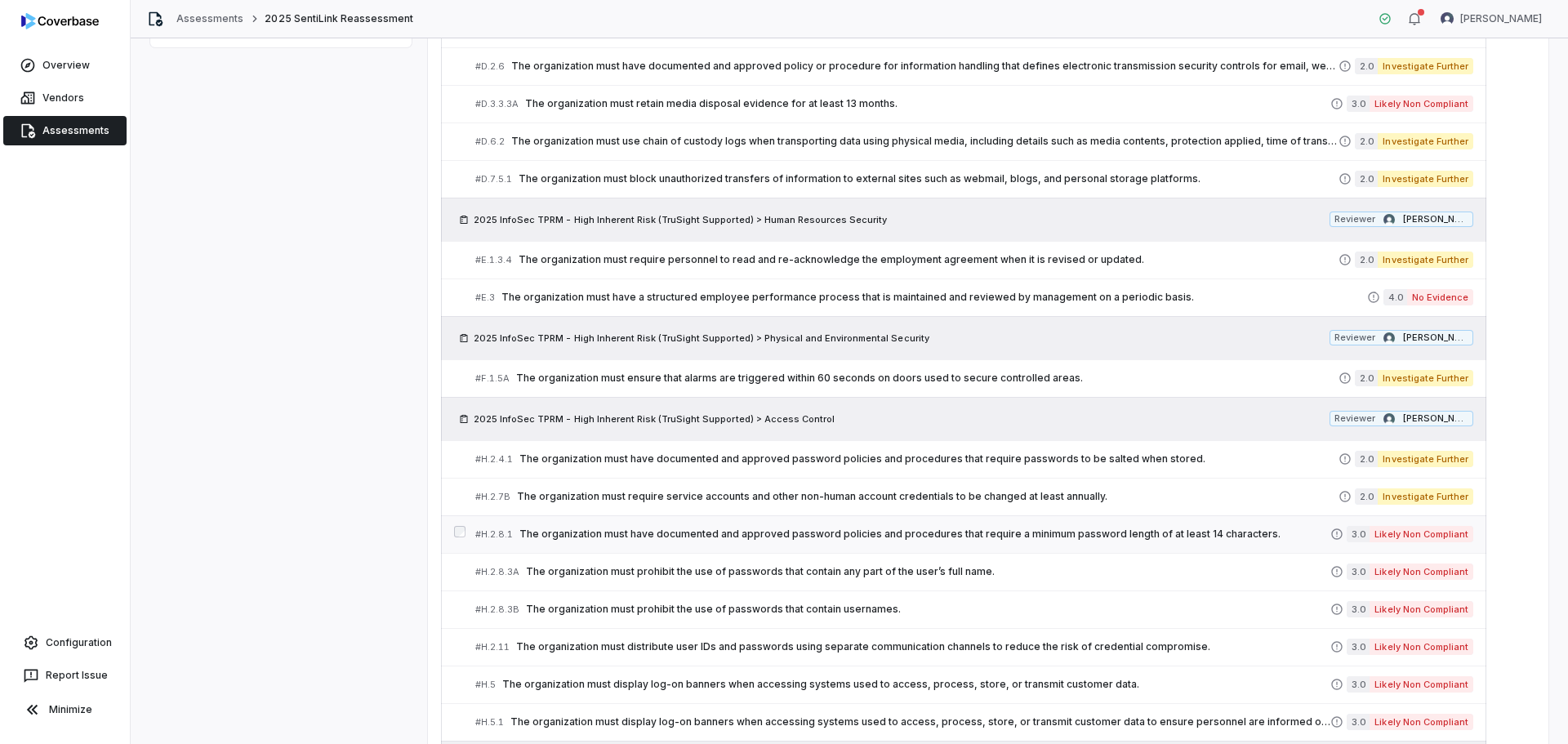
click at [1197, 537] on span "The organization must have documented and approved password policies and proced…" at bounding box center [925, 534] width 811 height 13
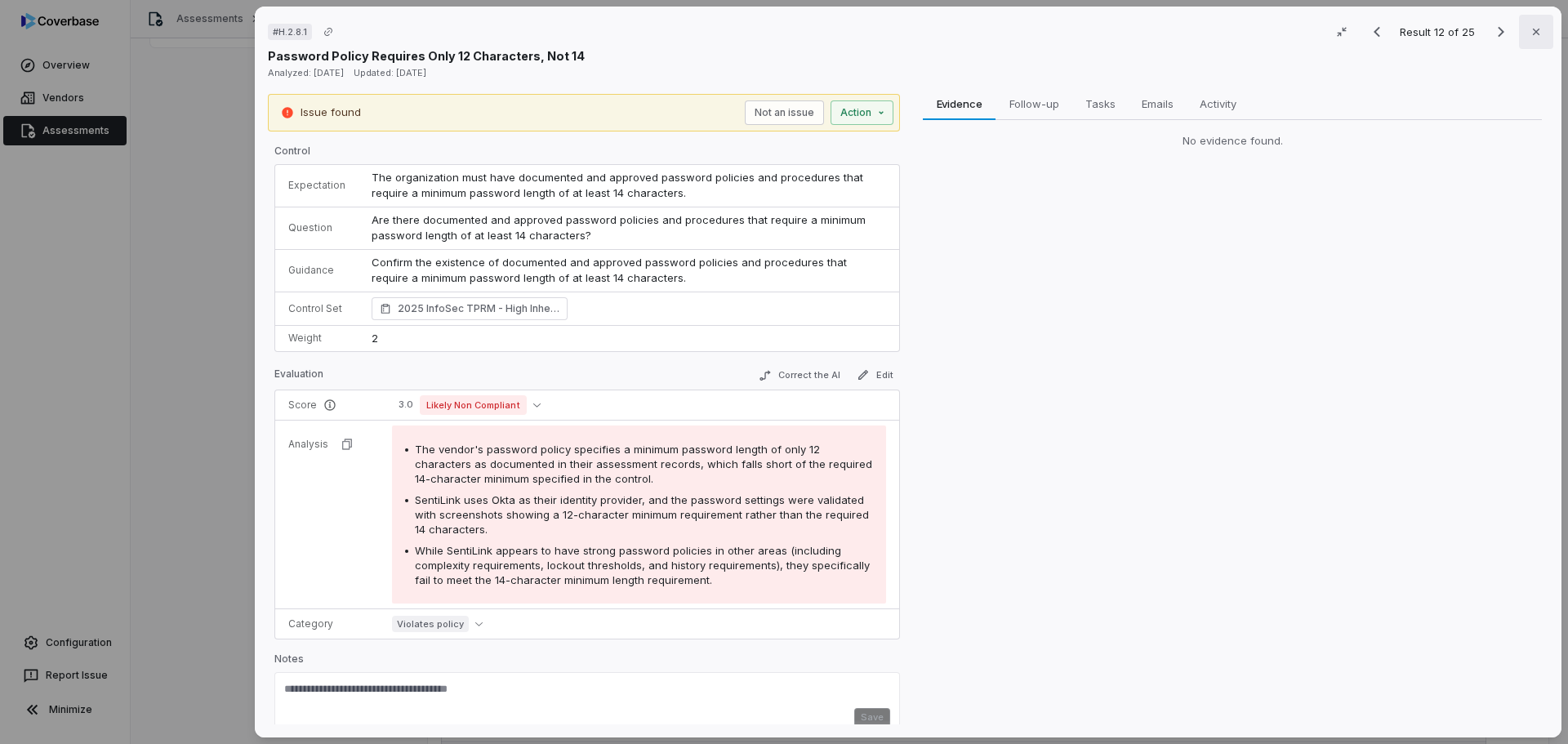
click at [1533, 31] on icon "button" at bounding box center [1536, 31] width 7 height 7
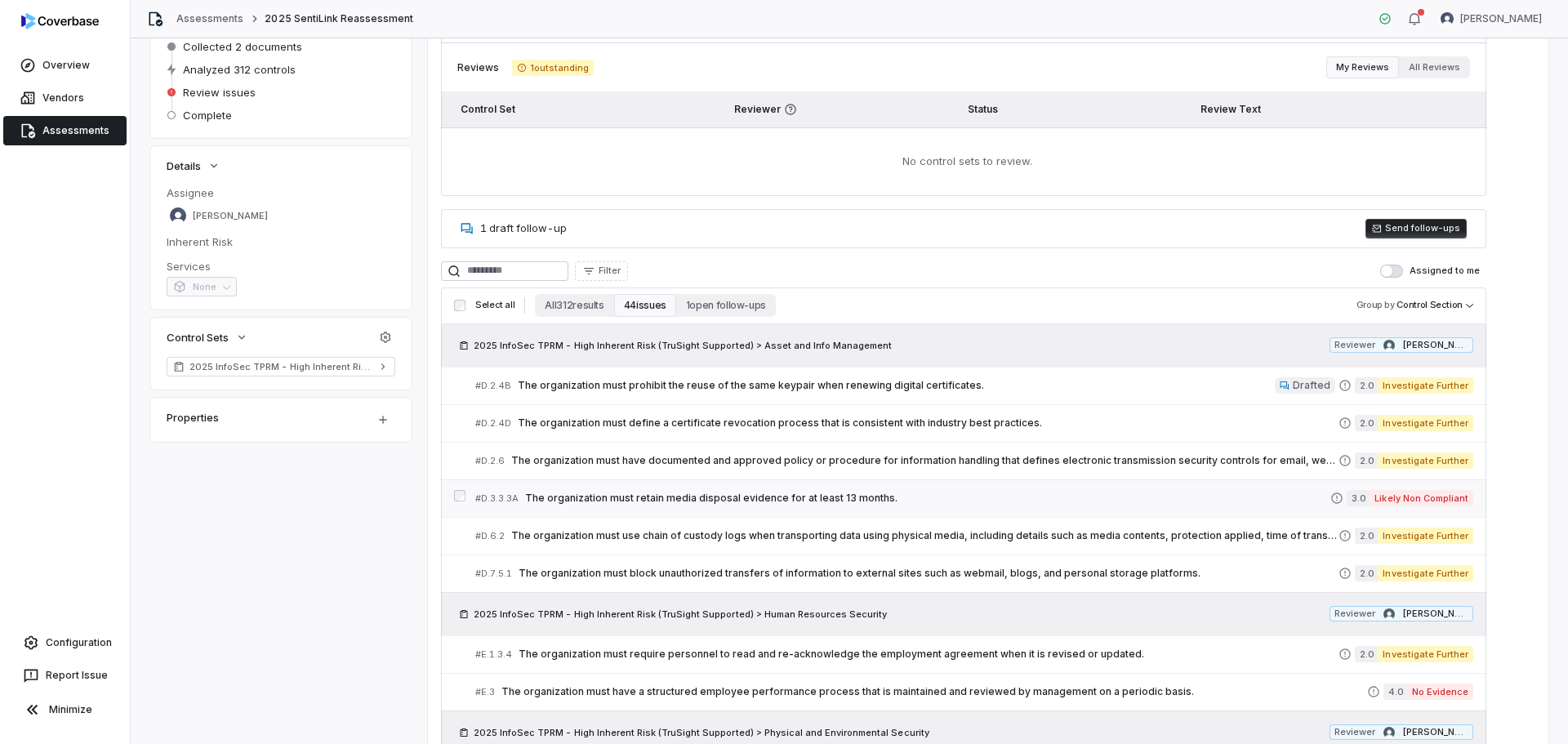
scroll to position [163, 0]
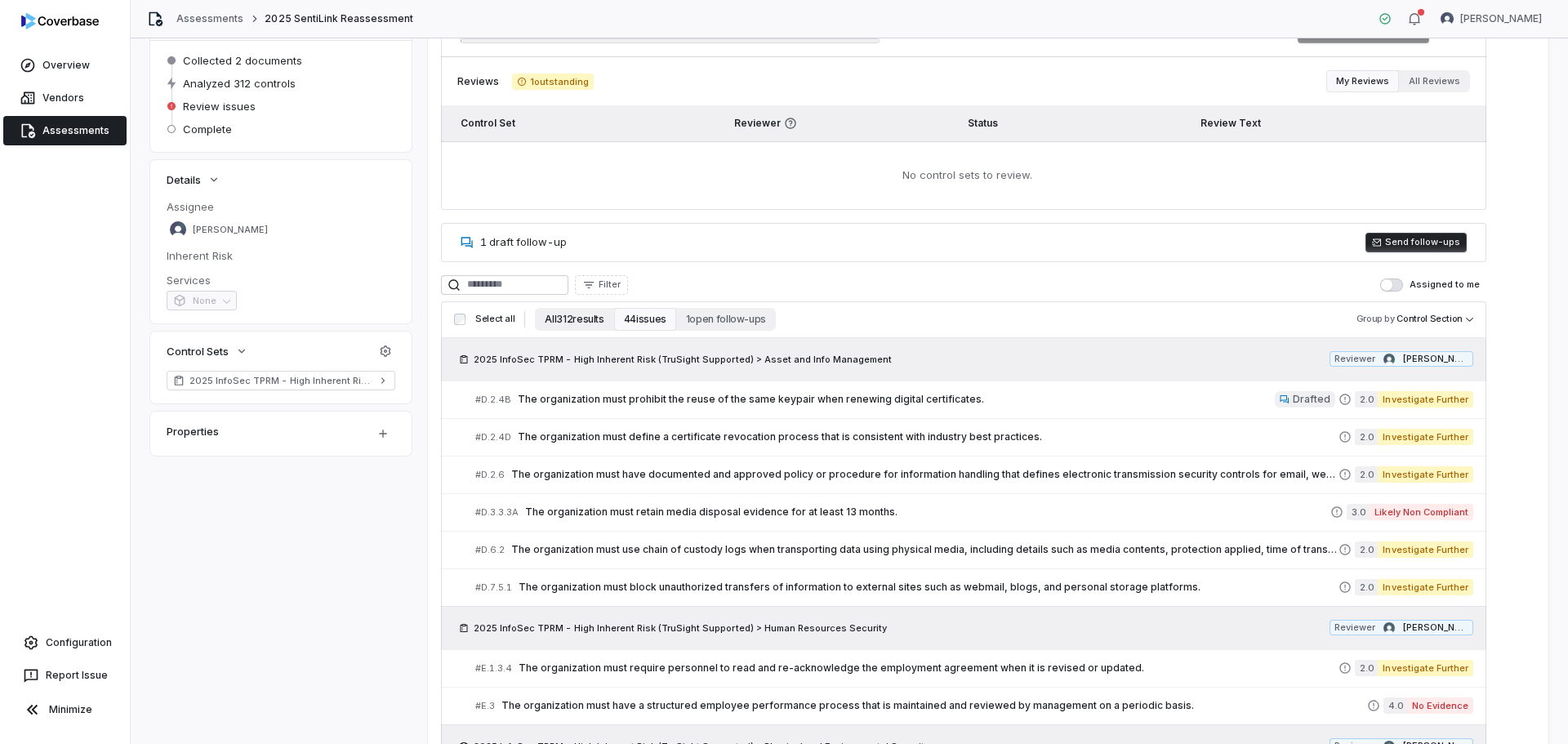
click at [575, 324] on button "All 312 results" at bounding box center [574, 320] width 78 height 23
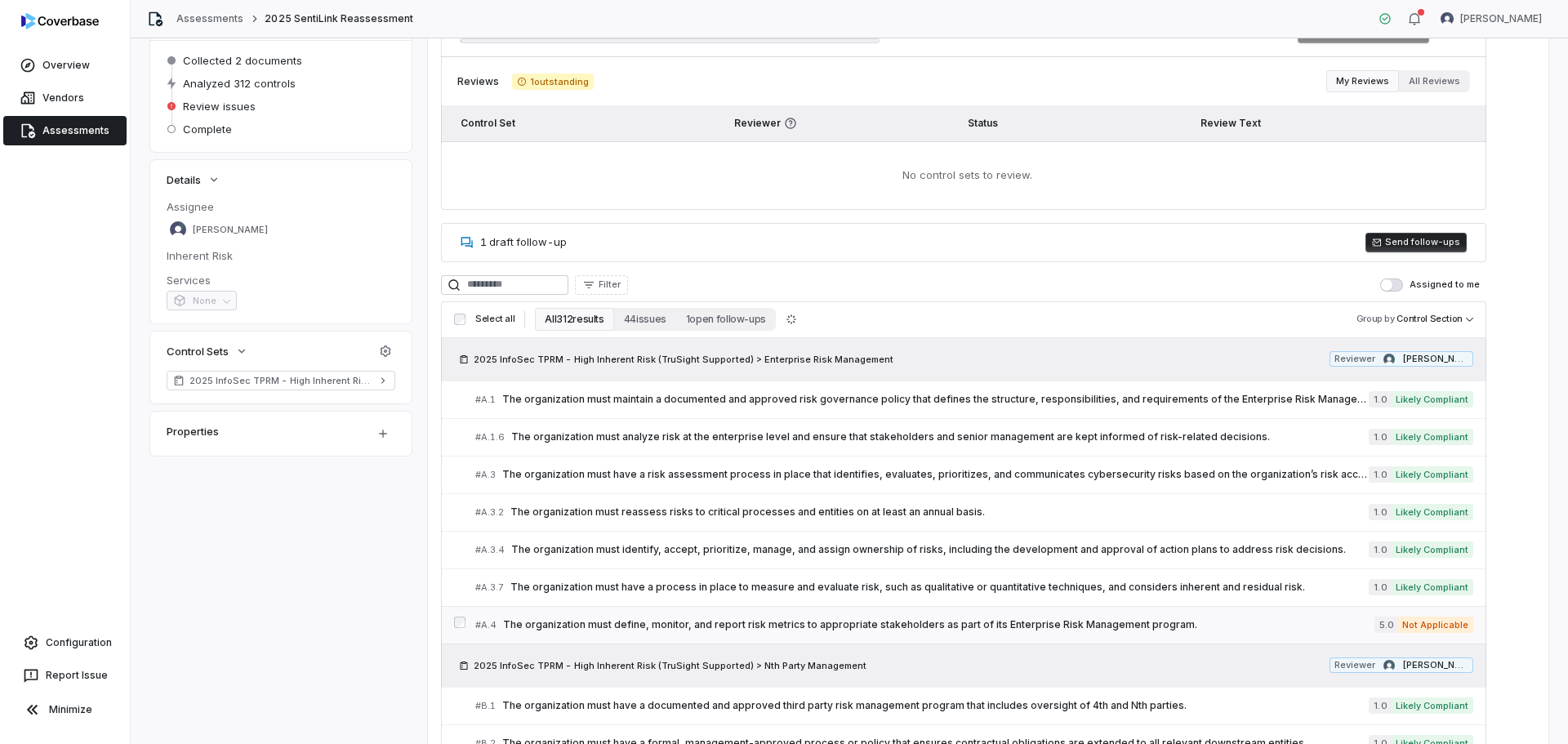
click at [1073, 624] on span "The organization must define, monitor, and report risk metrics to appropriate s…" at bounding box center [938, 625] width 871 height 13
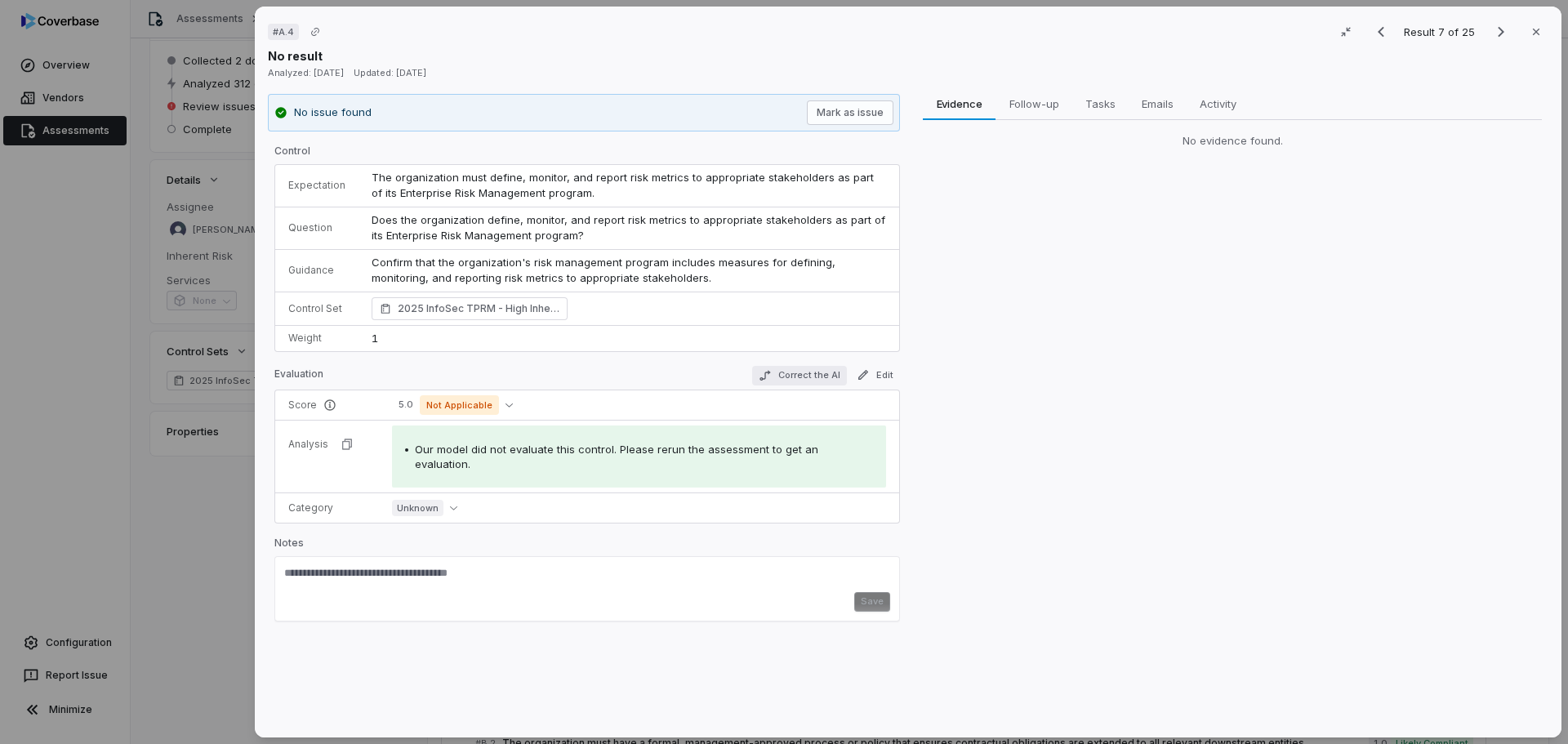
click at [799, 369] on button "Correct the AI" at bounding box center [799, 375] width 94 height 20
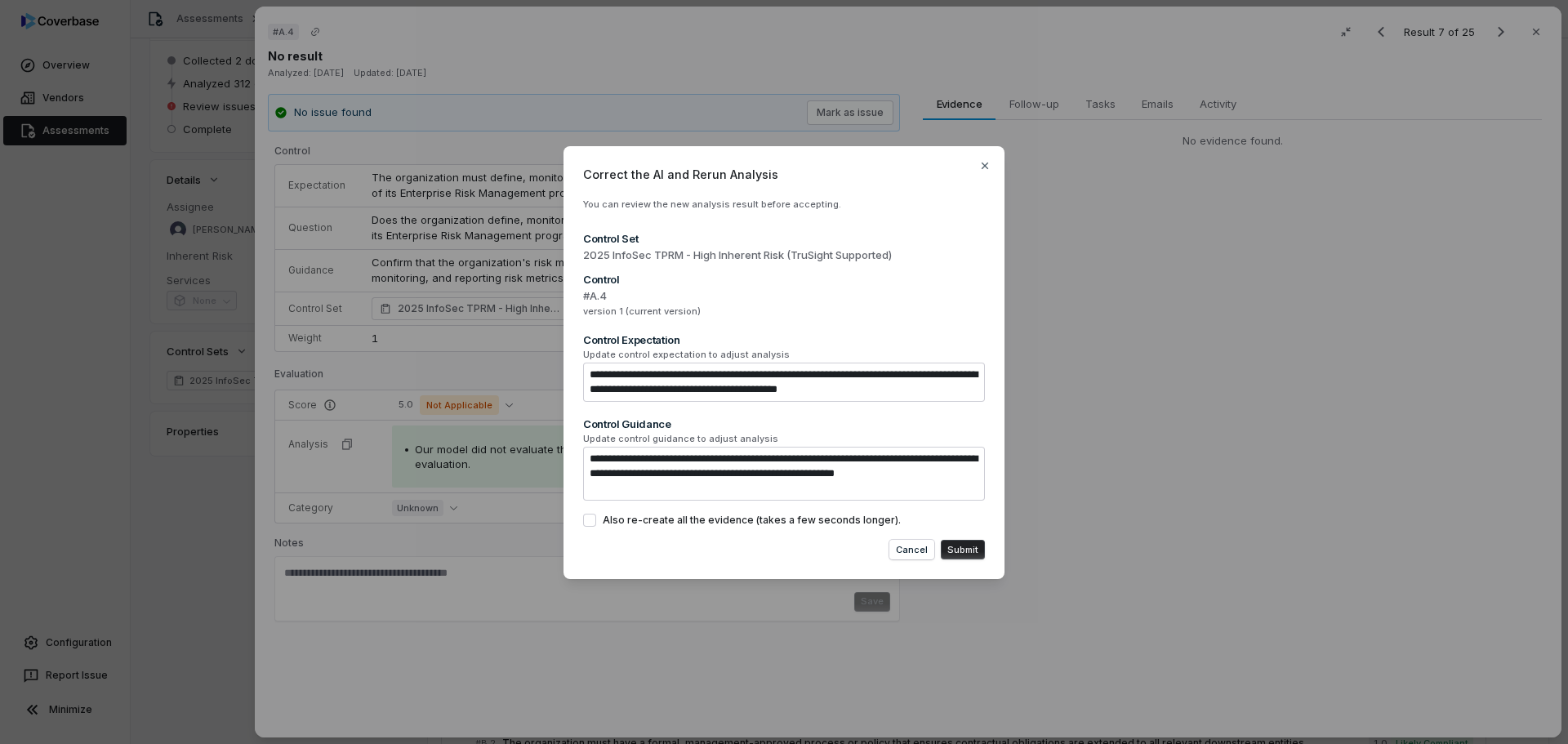
click at [967, 549] on button "Submit" at bounding box center [963, 549] width 44 height 20
type textarea "*"
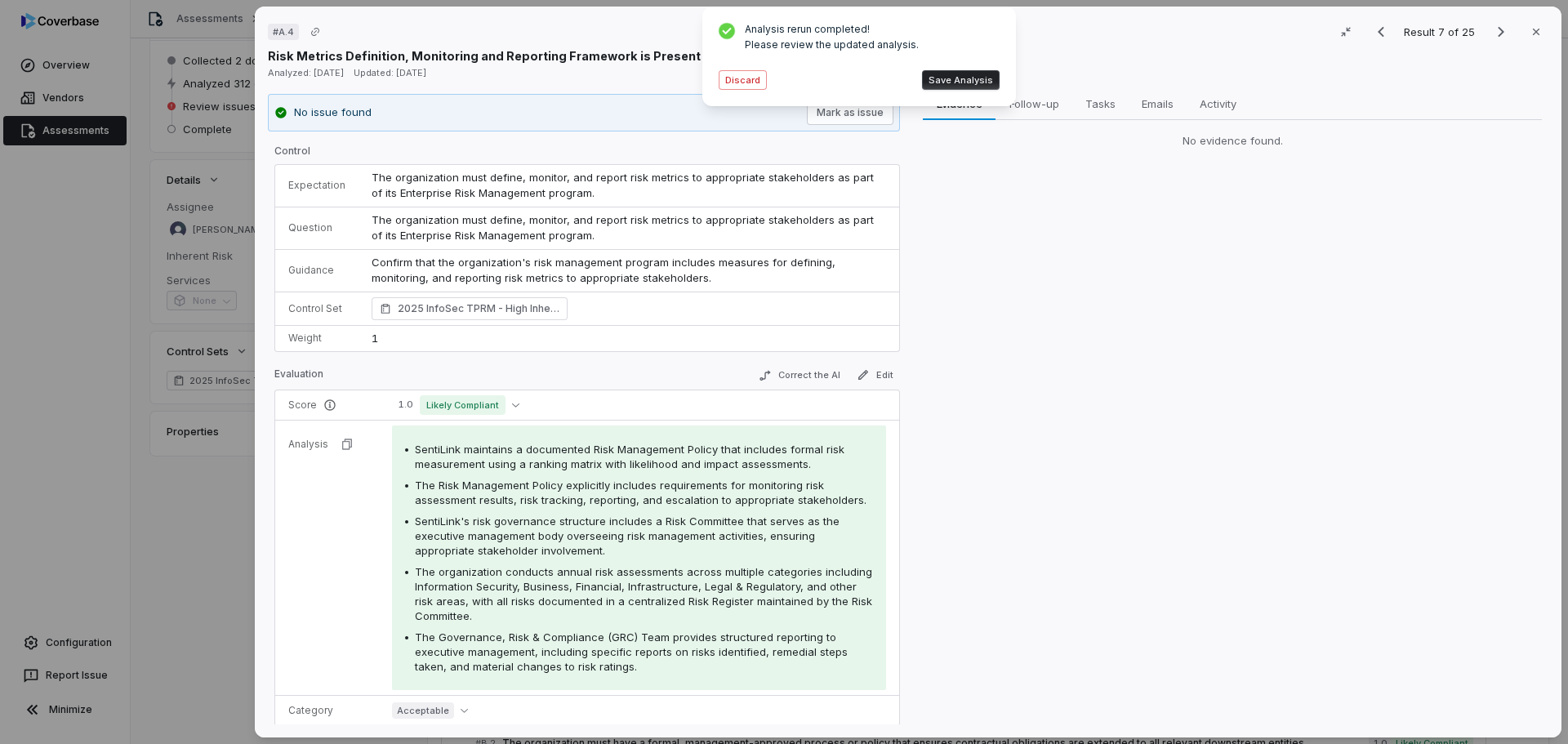
click at [961, 79] on button "Save Analysis" at bounding box center [960, 80] width 77 height 20
click at [1530, 33] on icon "button" at bounding box center [1537, 32] width 13 height 13
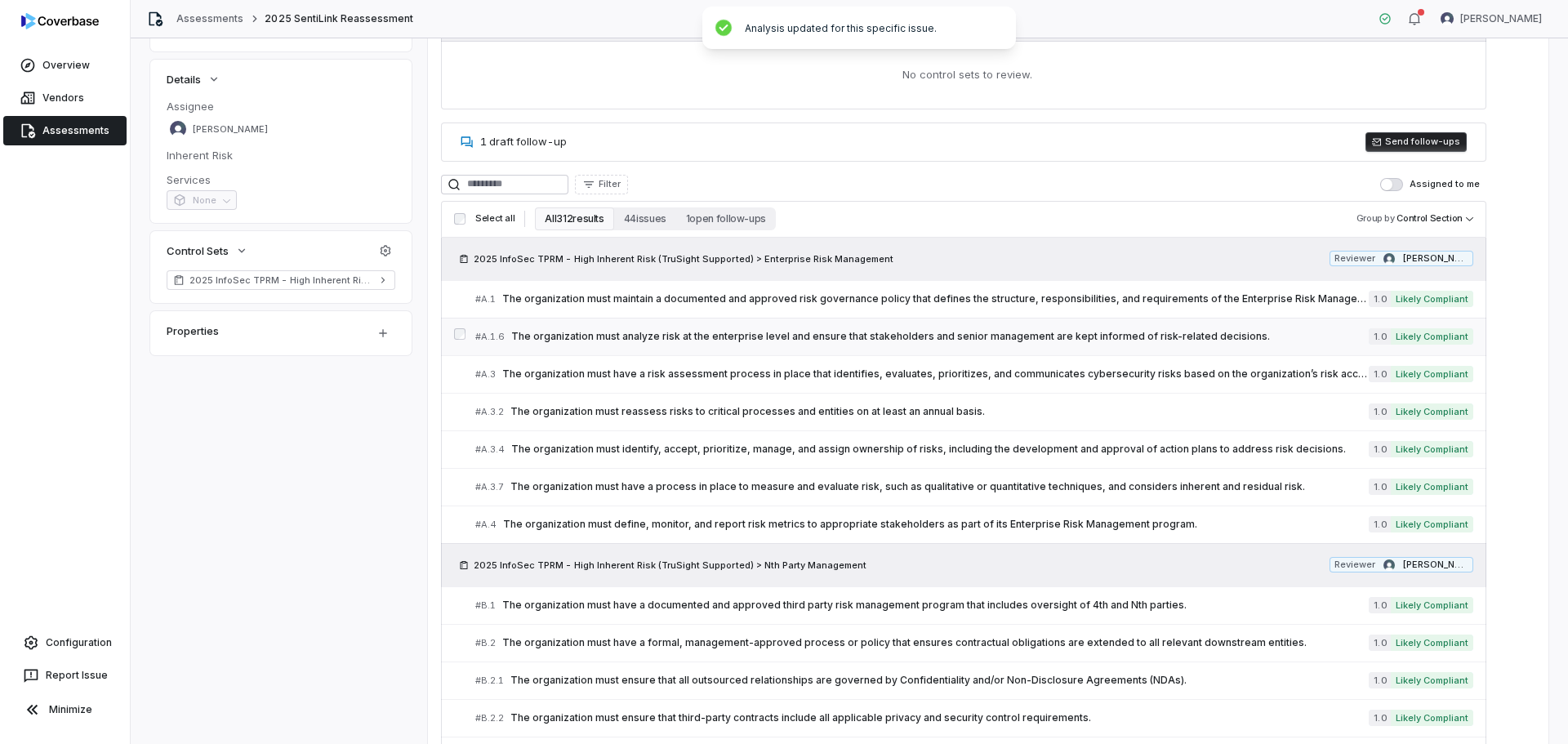
scroll to position [82, 0]
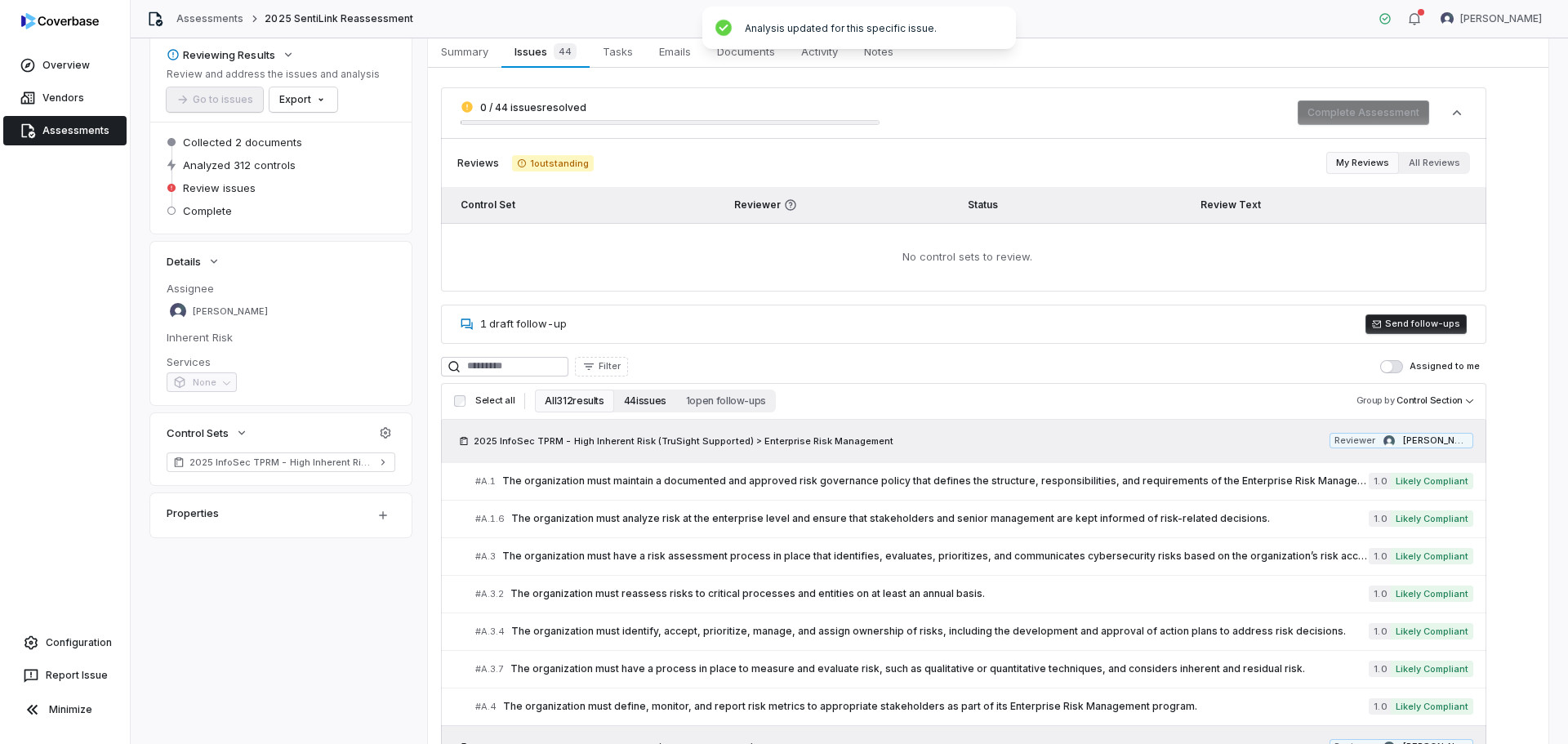
click at [634, 398] on button "44 issues" at bounding box center [644, 401] width 62 height 23
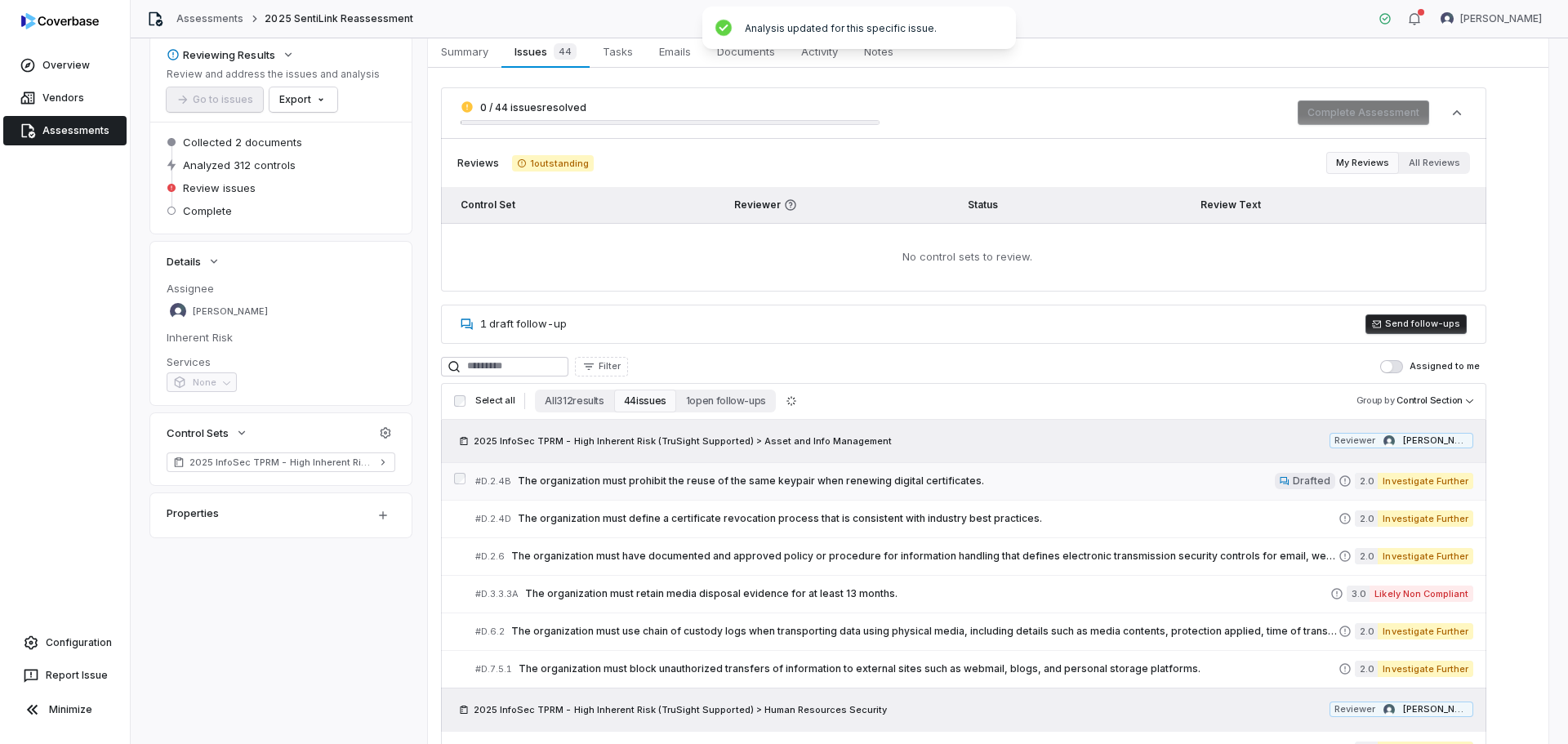
click at [1136, 472] on div "# D.2.4B The organization must prohibit the reuse of the same keypair when rene…" at bounding box center [875, 481] width 800 height 17
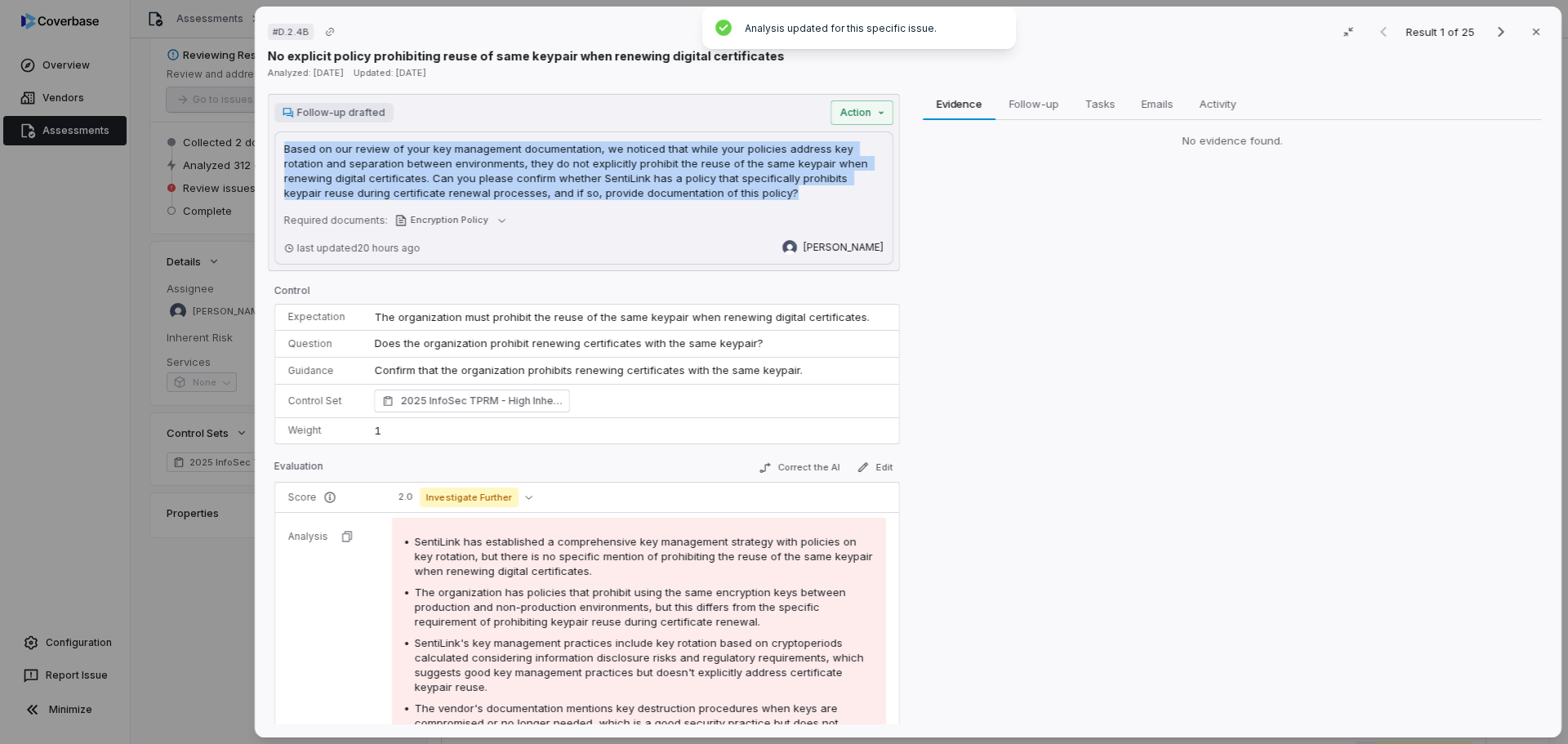
drag, startPoint x: 721, startPoint y: 195, endPoint x: 428, endPoint y: 256, distance: 299.3
click at [252, 150] on div "# D.2.4B Result 1 of 25 Close No explicit policy prohibiting reuse of same keyp…" at bounding box center [908, 372] width 1320 height 744
click at [642, 166] on p "Based on our review of your key management documentation, we noticed that while…" at bounding box center [584, 171] width 599 height 59
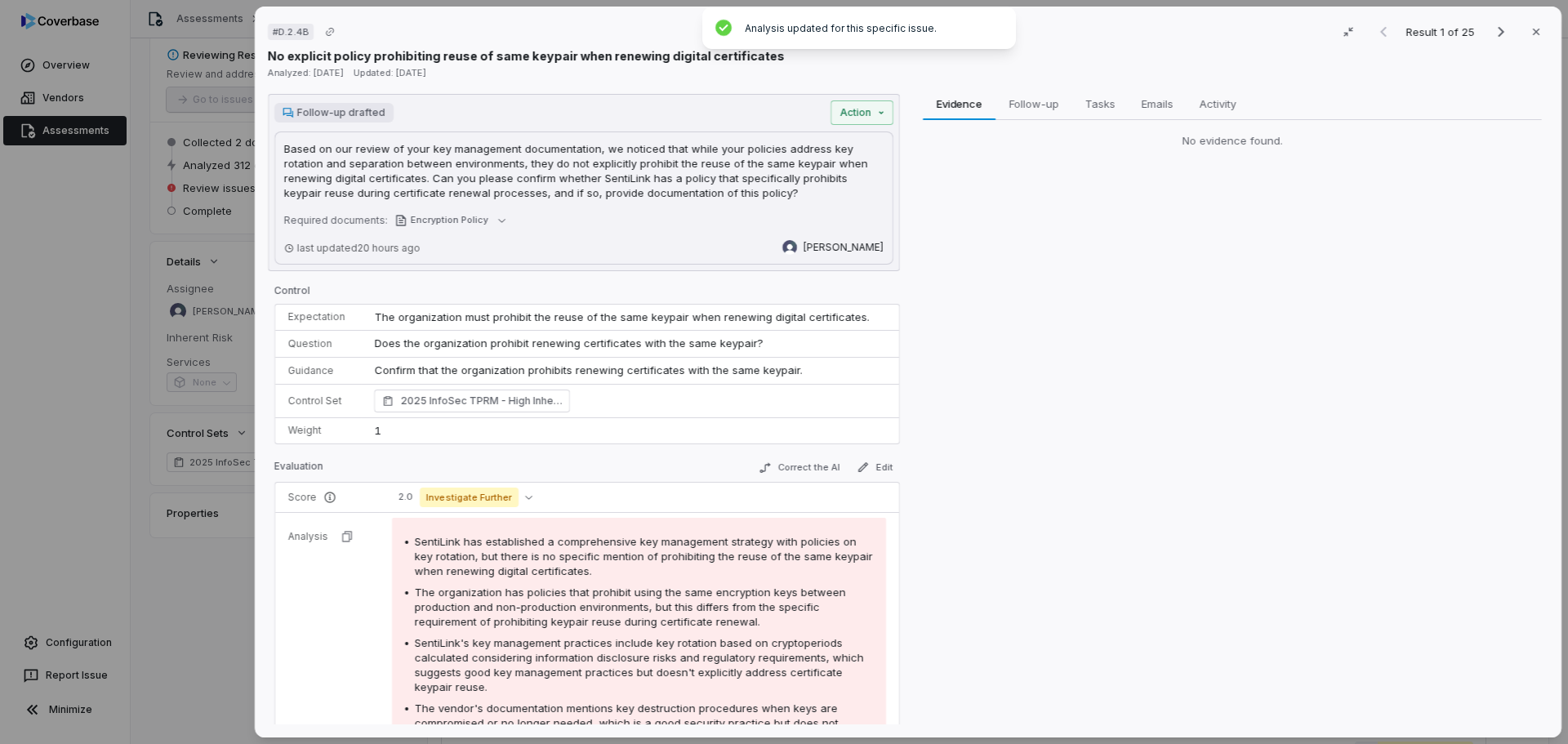
click at [665, 212] on div "Based on our review of your key management documentation, we noticed that while…" at bounding box center [584, 197] width 619 height 133
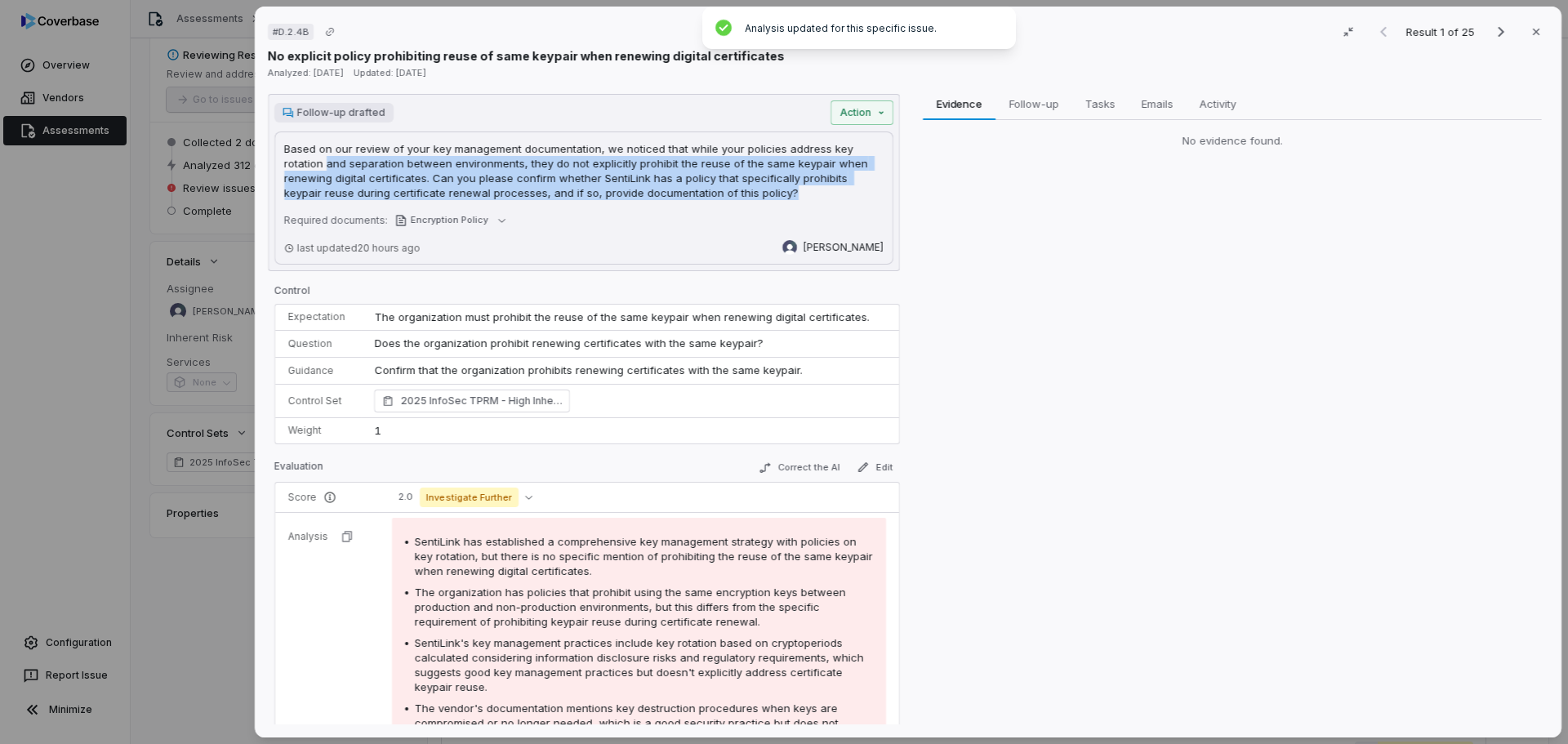
drag, startPoint x: 681, startPoint y: 194, endPoint x: 258, endPoint y: 157, distance: 424.6
click at [253, 159] on div "# D.2.4B Result 1 of 25 Close No explicit policy prohibiting reuse of same keyp…" at bounding box center [908, 372] width 1320 height 744
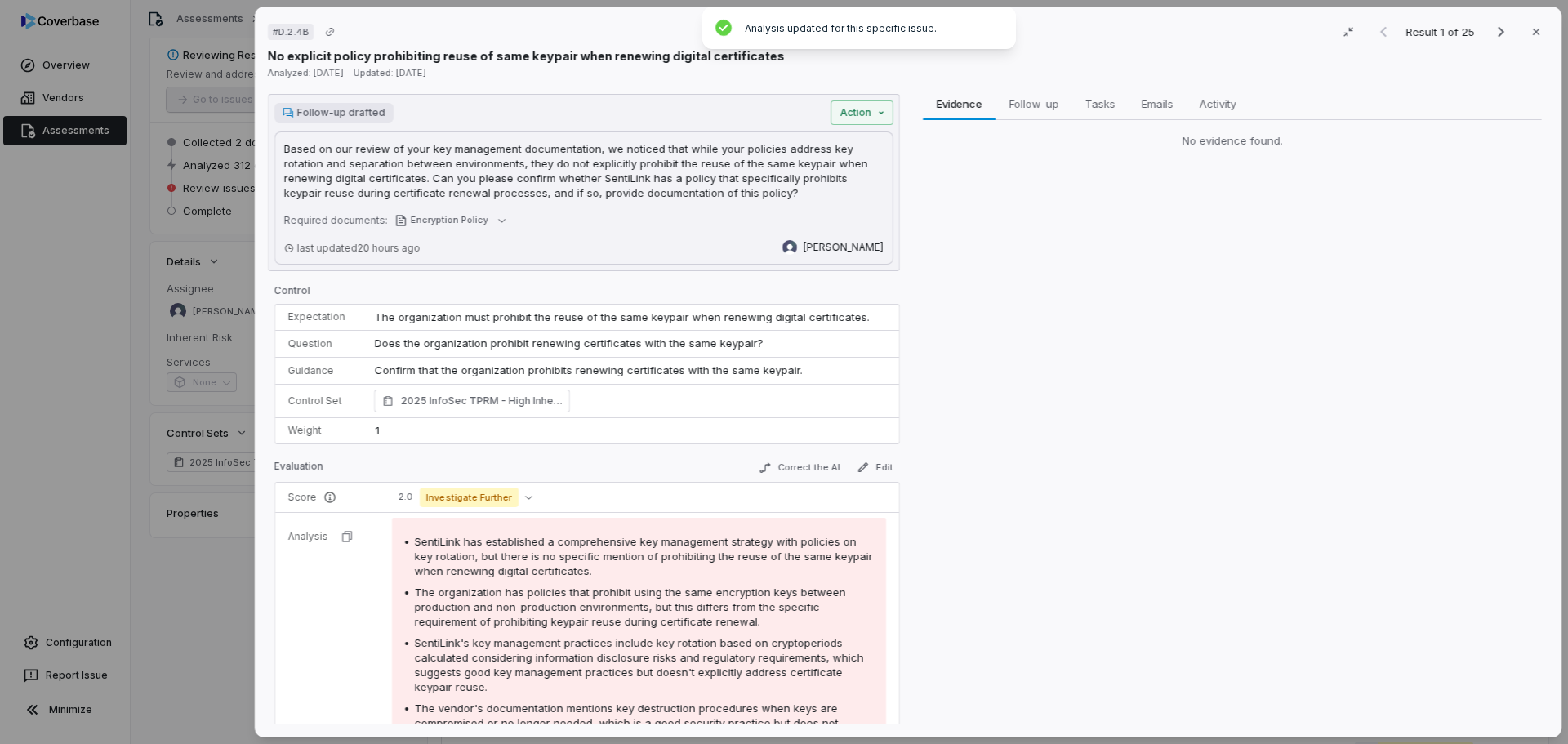
click at [985, 267] on div "Evidence Evidence Follow-up Follow-up Tasks Tasks Emails Emails Activity Activi…" at bounding box center [1232, 408] width 632 height 630
click at [1530, 37] on icon "button" at bounding box center [1537, 32] width 13 height 13
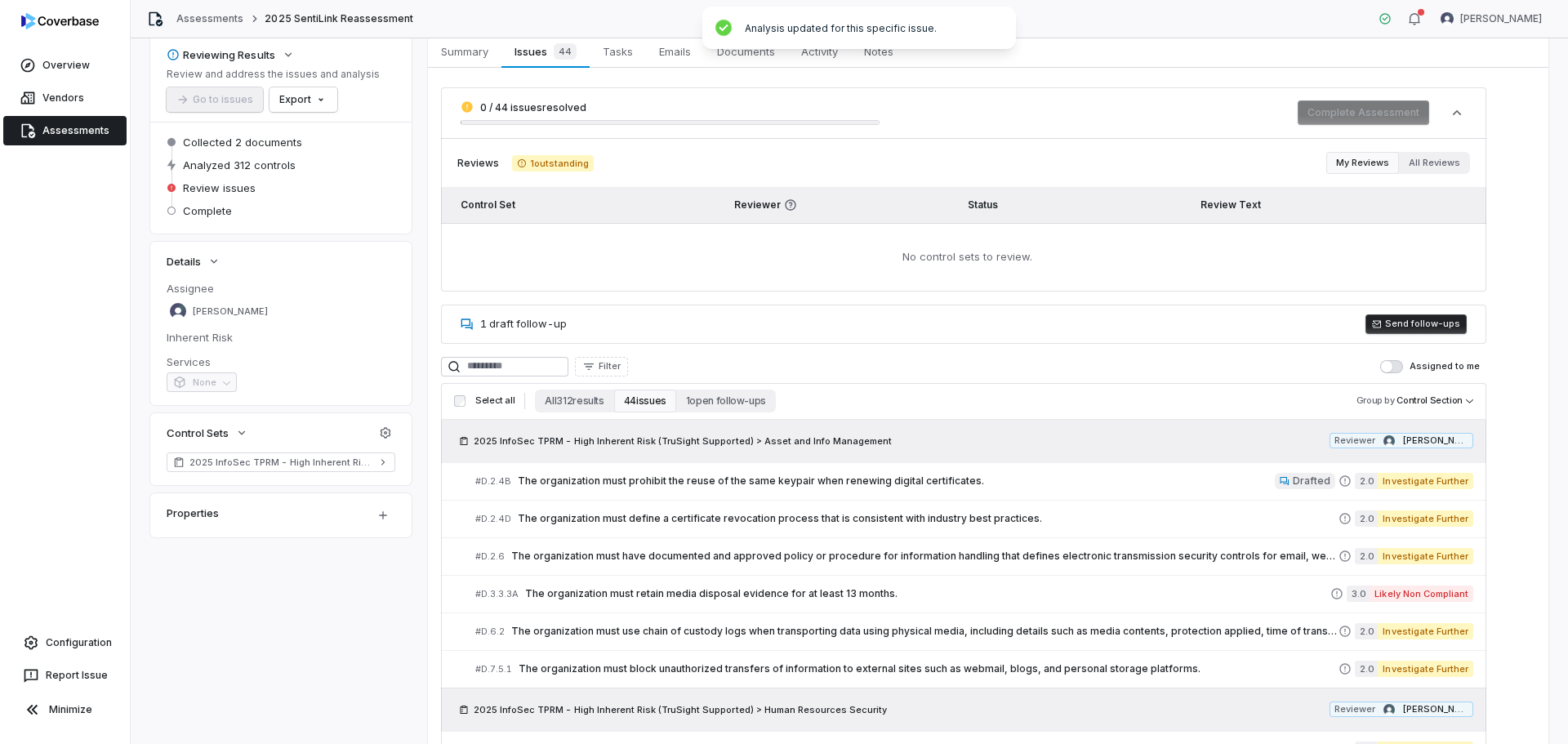
click at [564, 400] on button "All 312 results" at bounding box center [574, 401] width 78 height 23
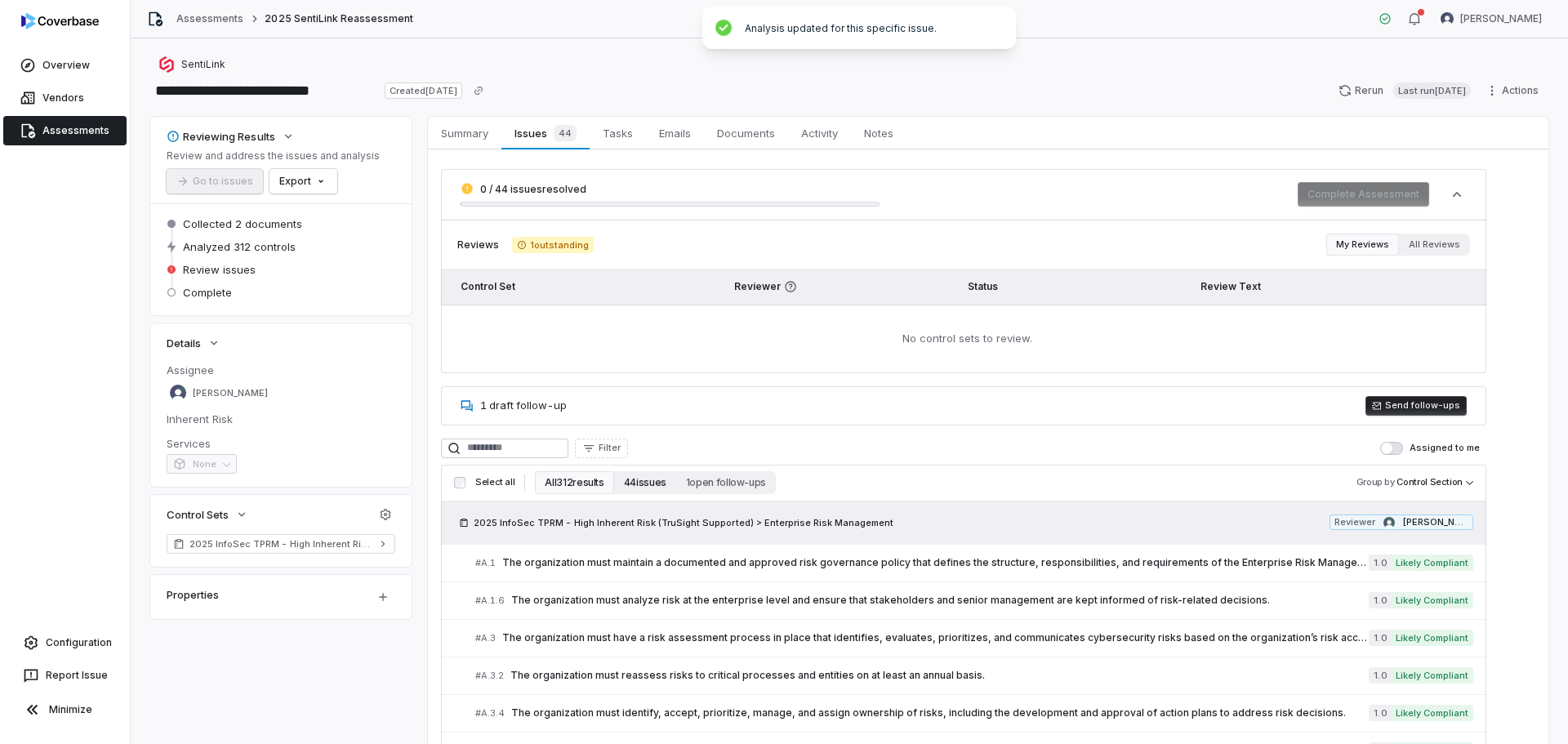
click at [653, 481] on button "44 issues" at bounding box center [644, 483] width 62 height 23
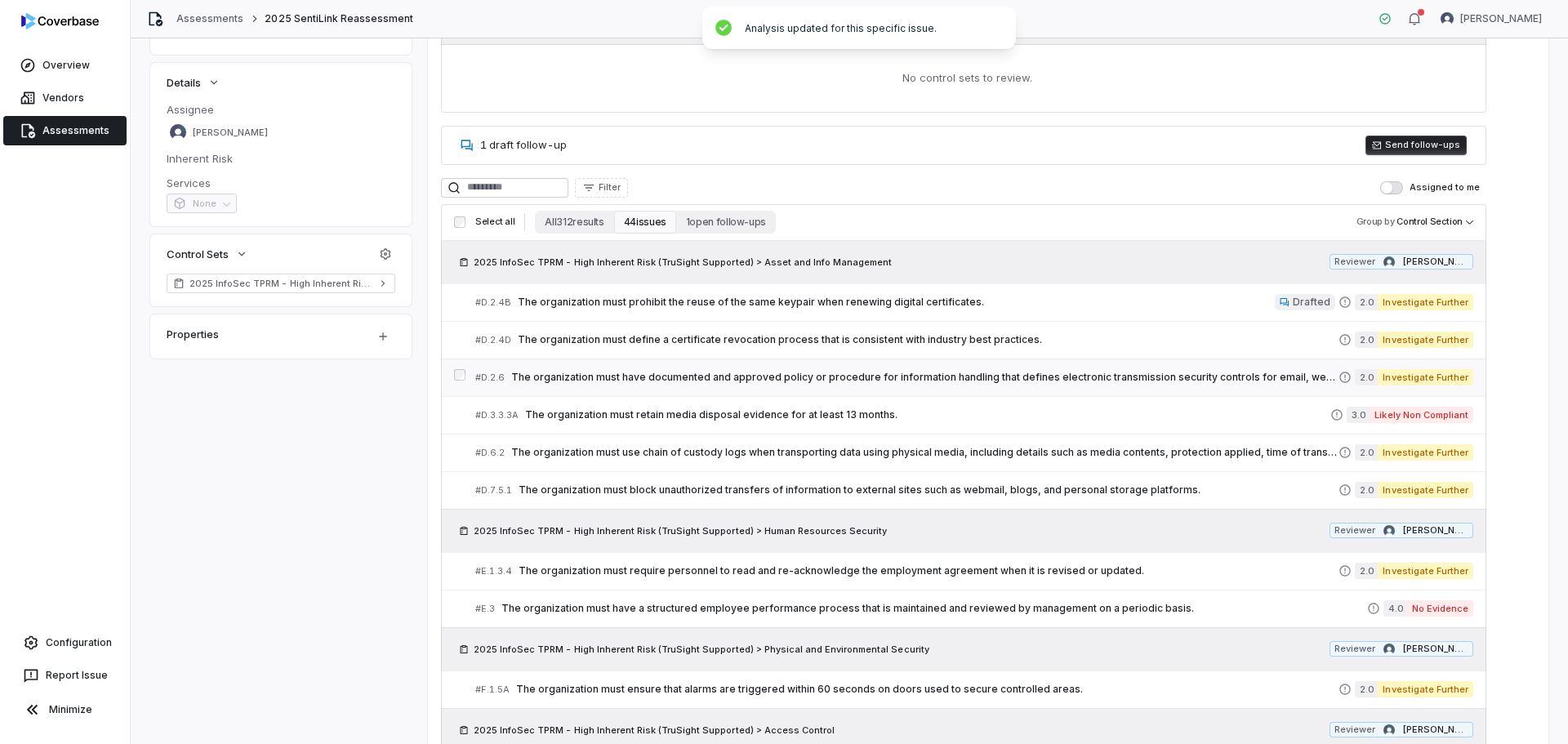
scroll to position [163, 0]
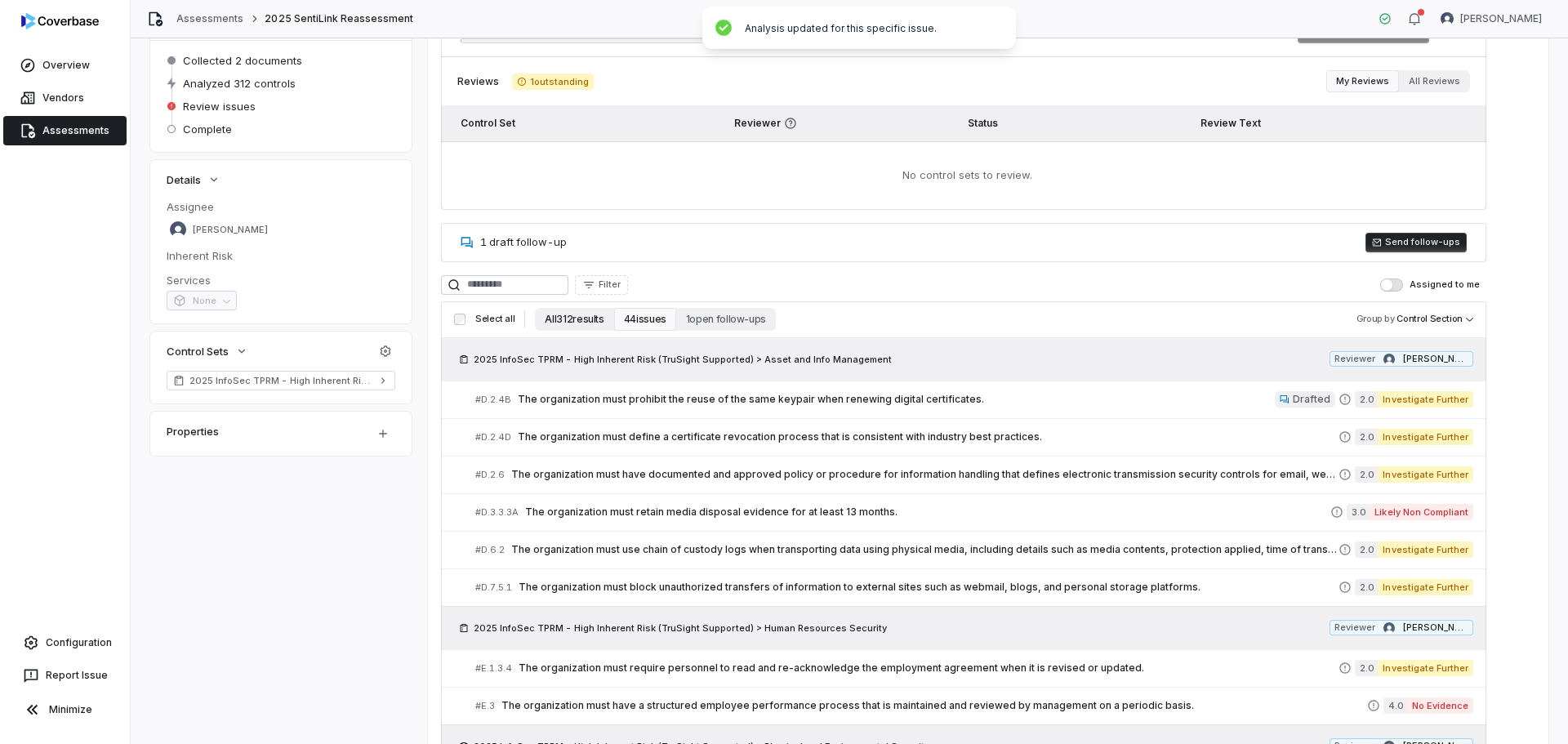
click at [566, 320] on button "All 312 results" at bounding box center [574, 320] width 78 height 23
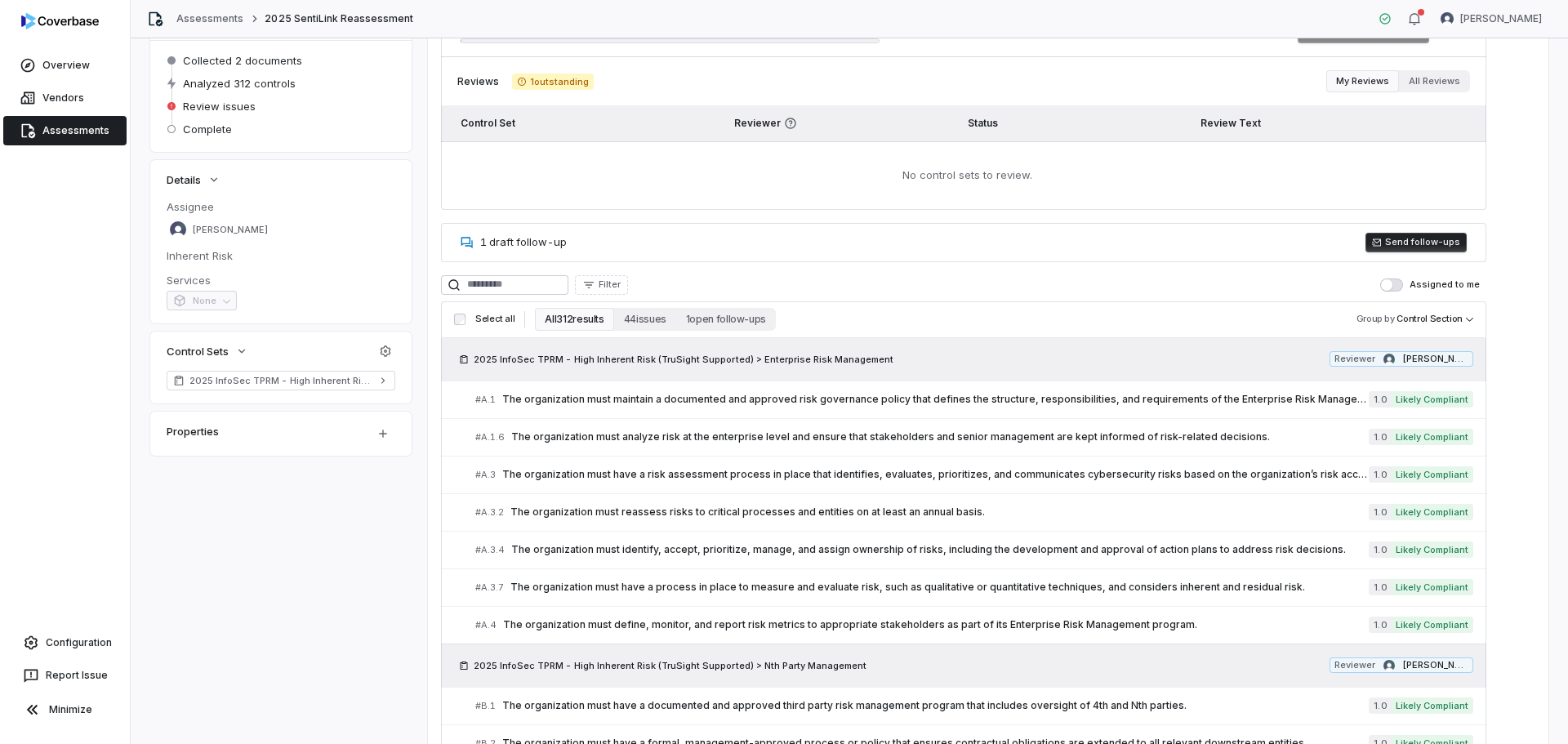
click at [567, 313] on button "All 312 results" at bounding box center [574, 320] width 78 height 23
click at [1015, 404] on span "The organization must maintain a documented and approved risk governance policy…" at bounding box center [935, 400] width 867 height 13
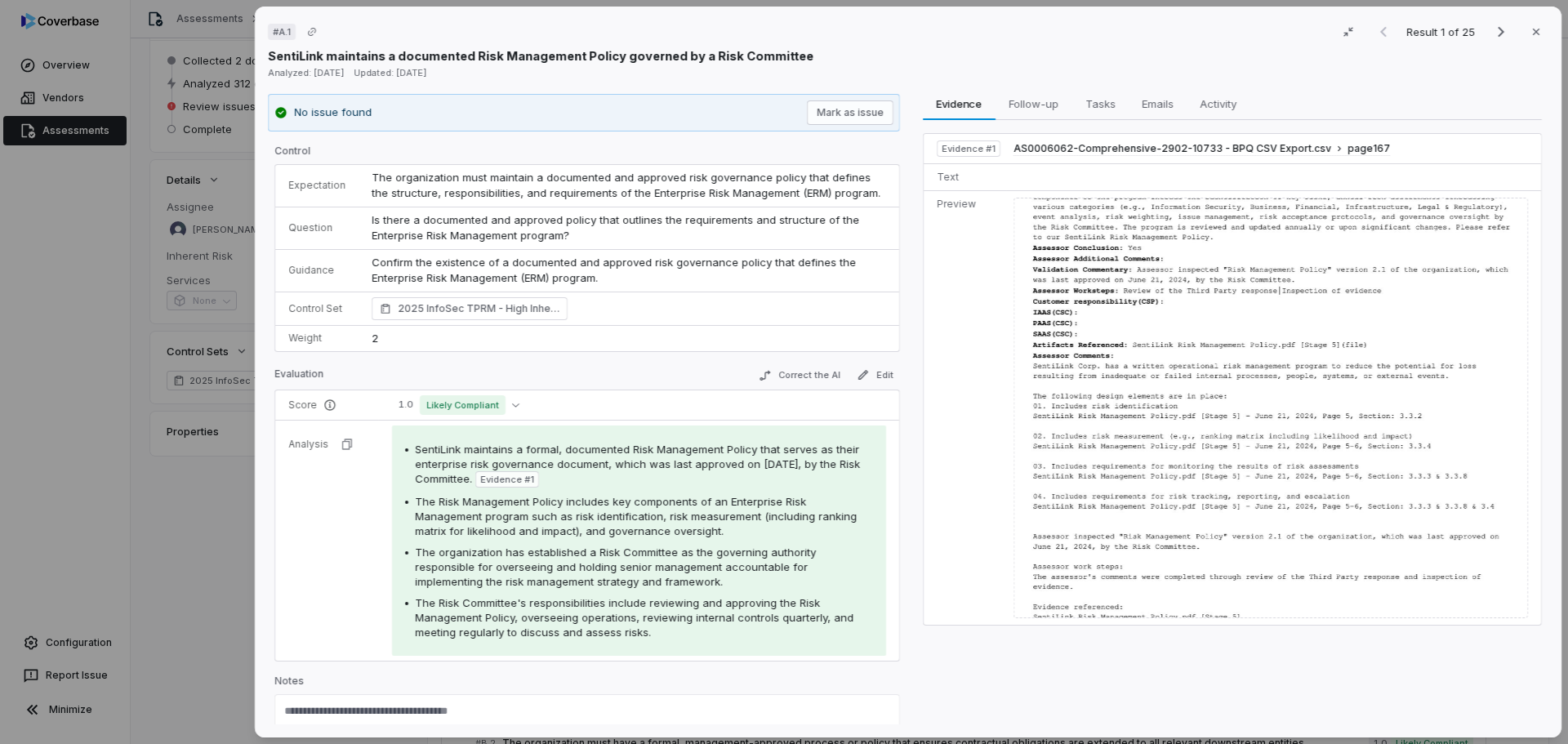
click at [1532, 28] on icon "button" at bounding box center [1537, 32] width 13 height 13
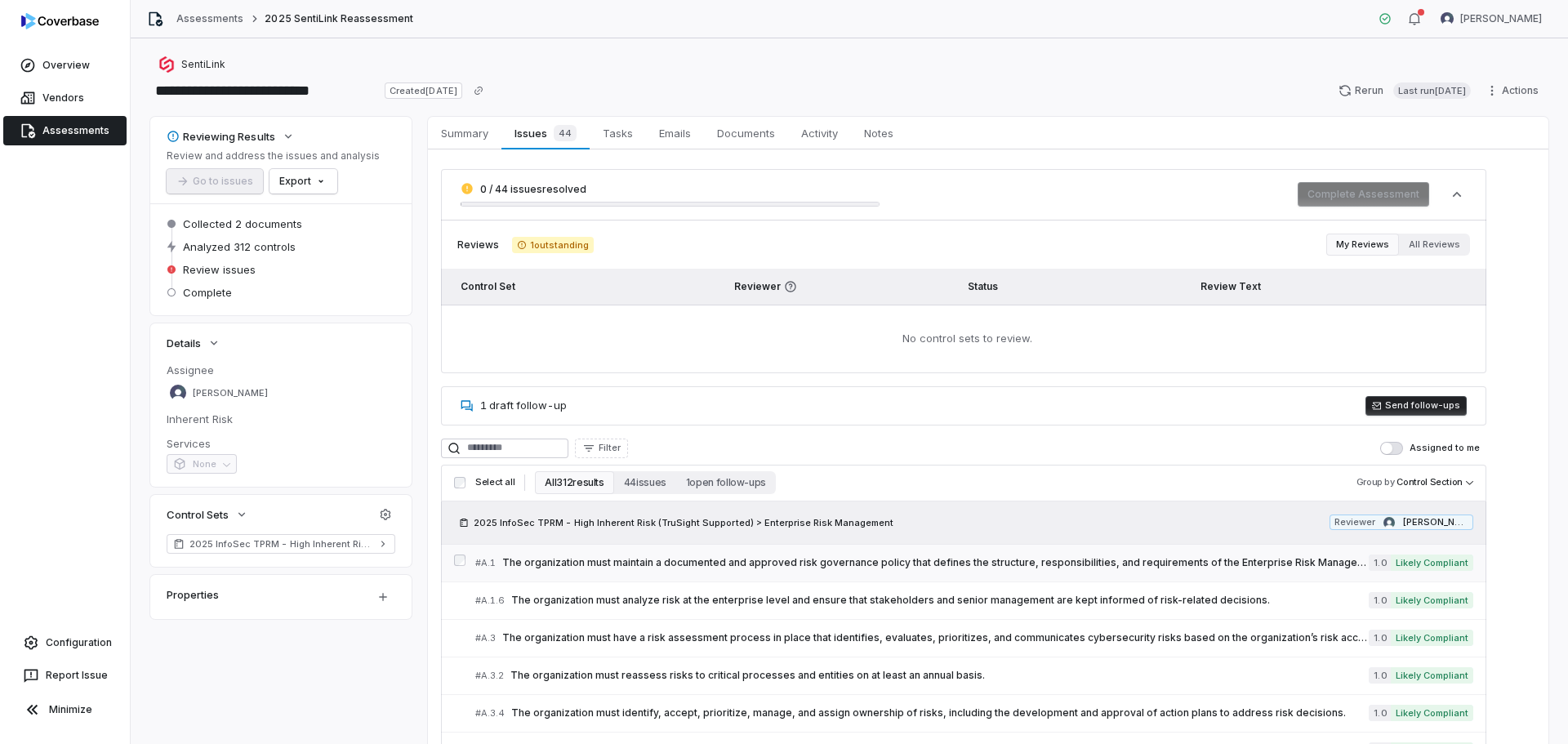
click at [575, 563] on span "The organization must maintain a documented and approved risk governance policy…" at bounding box center [935, 563] width 867 height 13
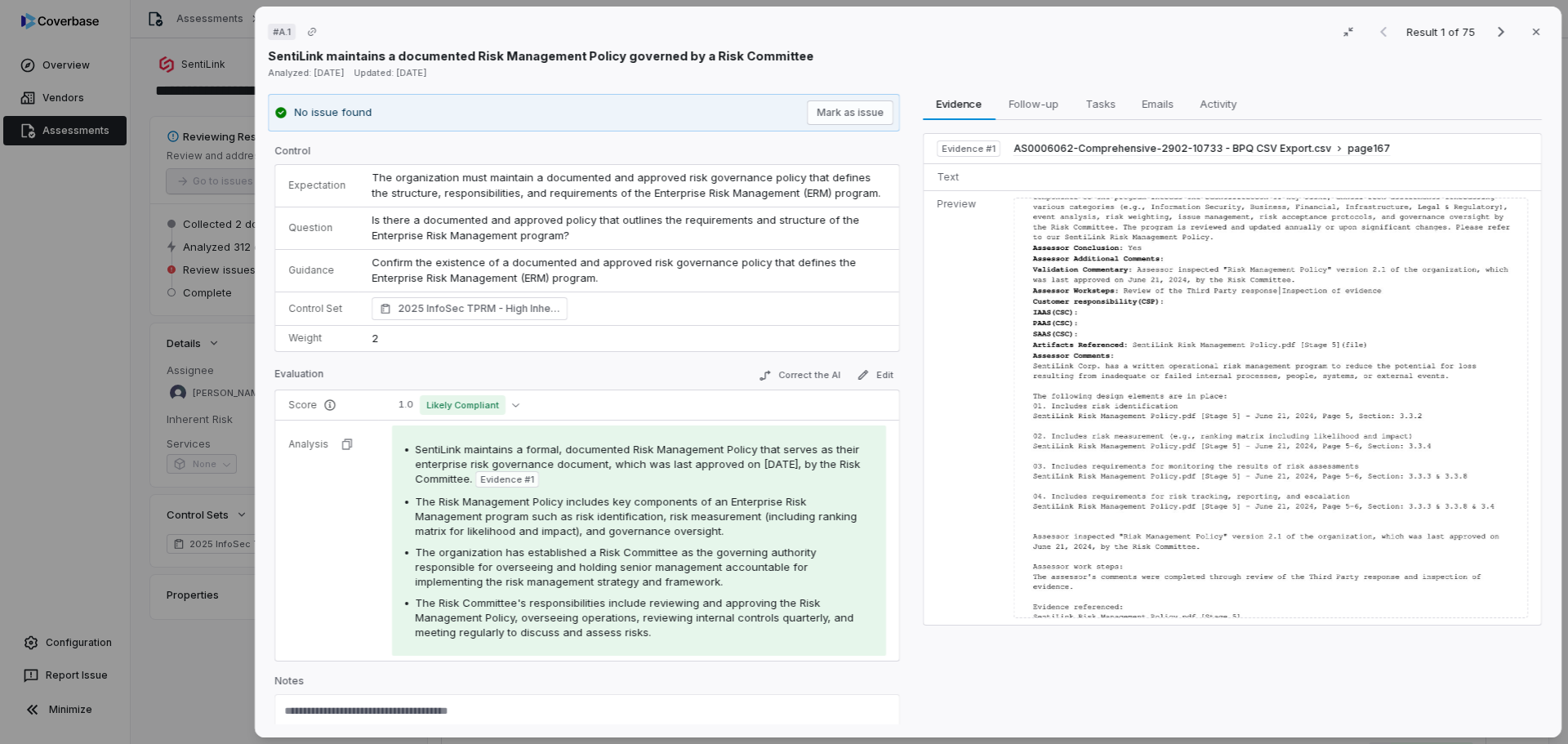
scroll to position [41, 0]
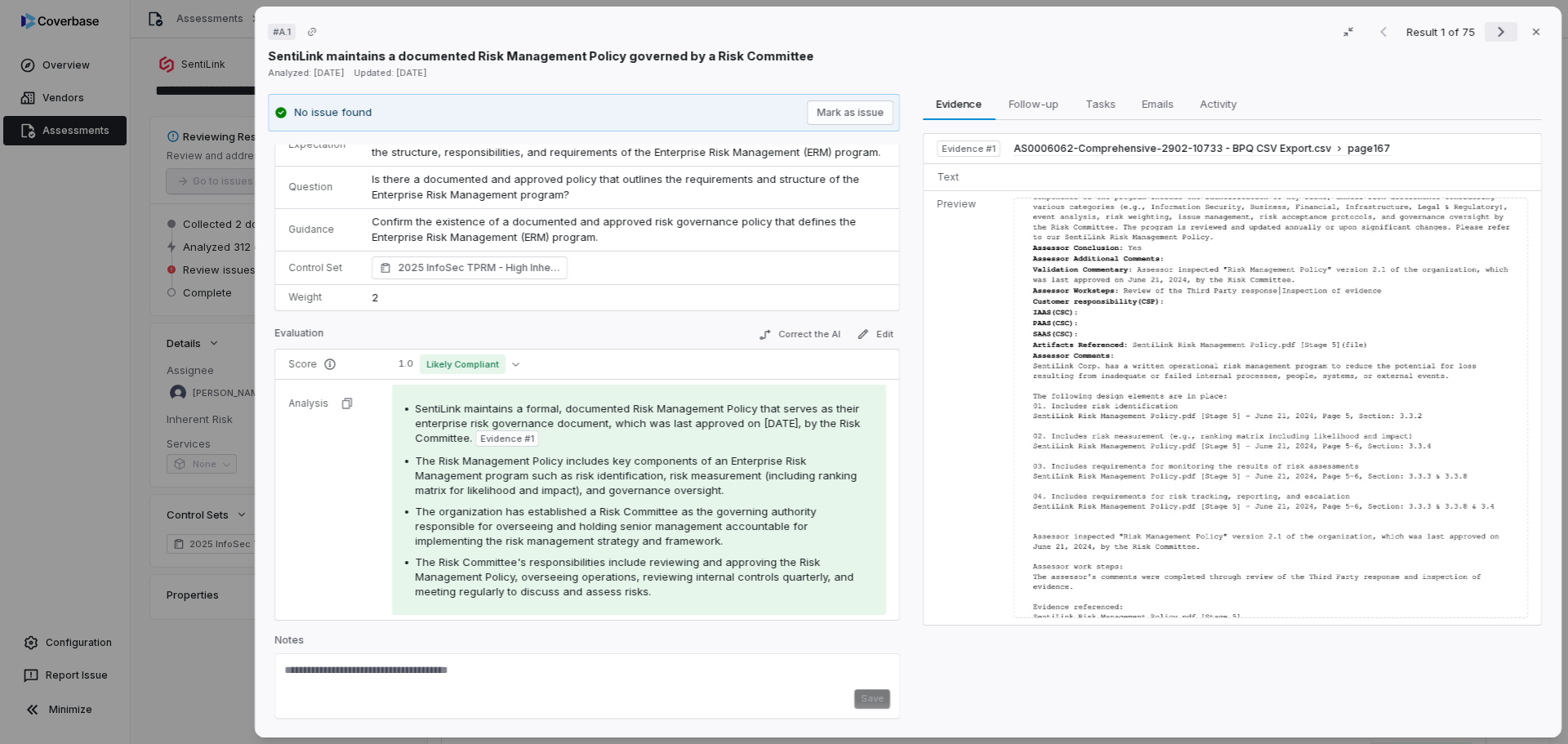
click at [1497, 32] on icon "Next result" at bounding box center [1500, 31] width 7 height 10
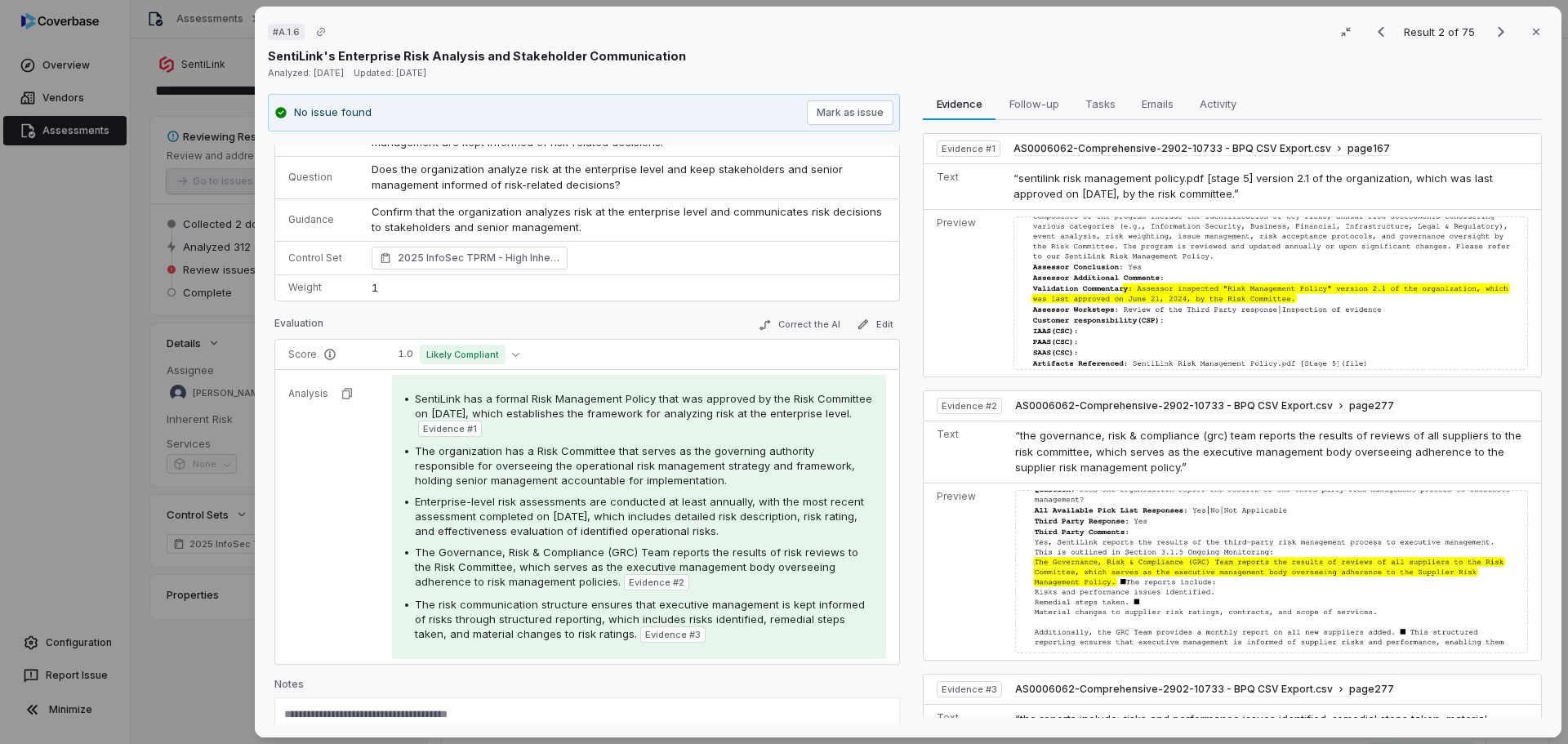
scroll to position [94, 0]
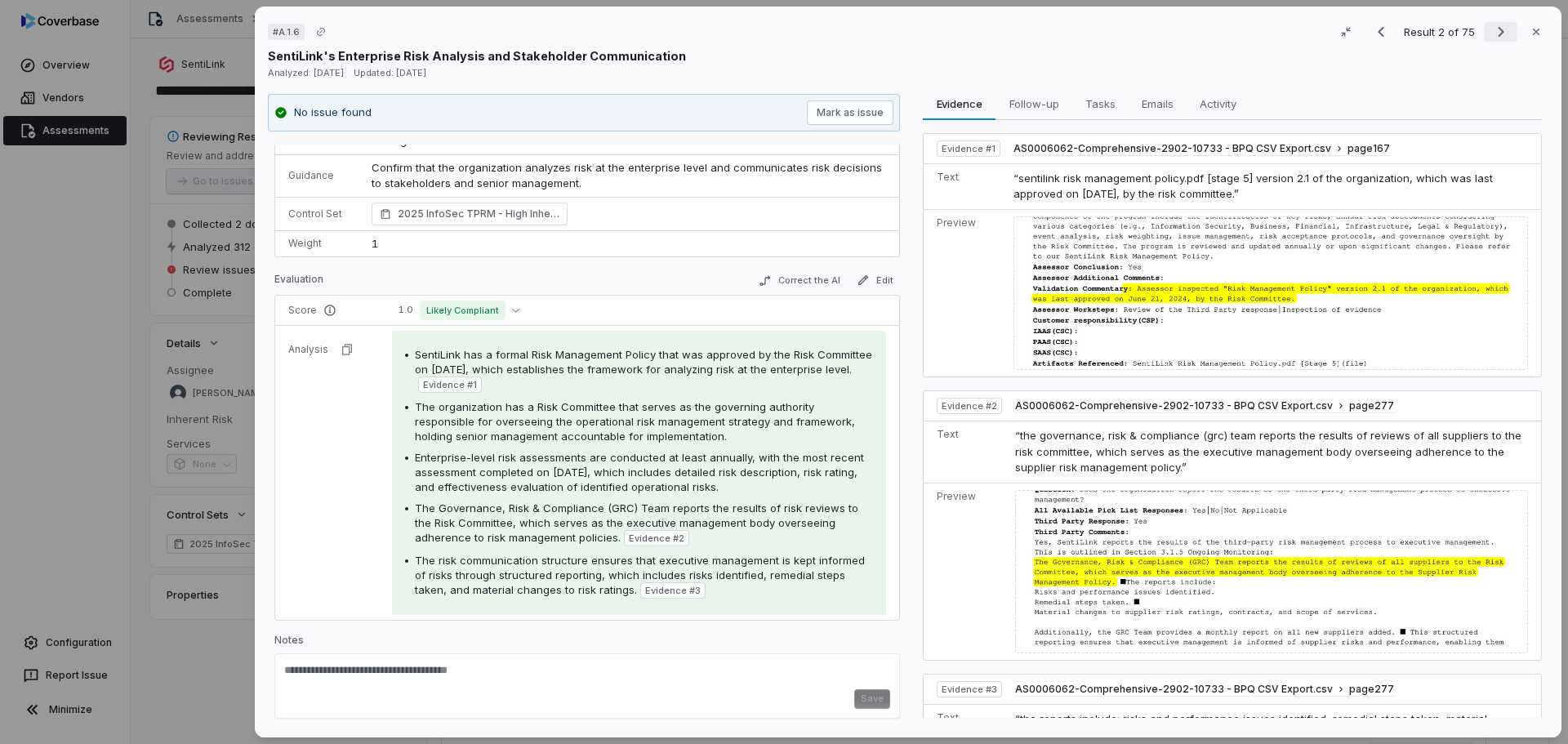
click at [1496, 26] on icon "Next result" at bounding box center [1501, 31] width 20 height 20
